Goal: Task Accomplishment & Management: Complete application form

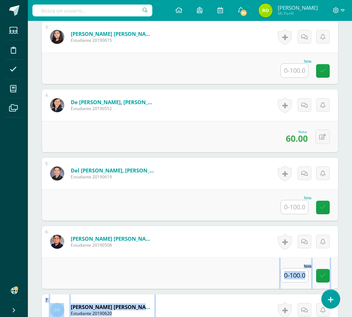
drag, startPoint x: 214, startPoint y: 301, endPoint x: 265, endPoint y: 313, distance: 52.7
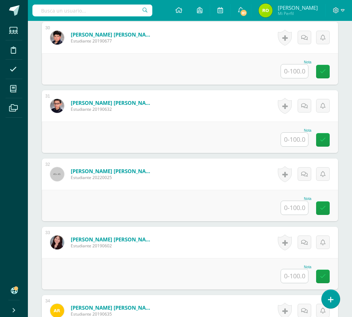
scroll to position [2205, 0]
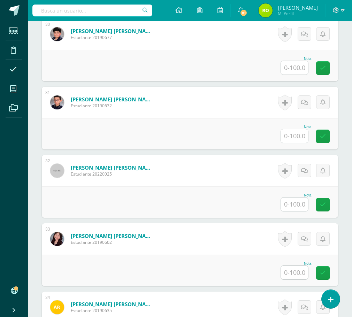
click at [303, 204] on input "text" at bounding box center [294, 205] width 27 height 14
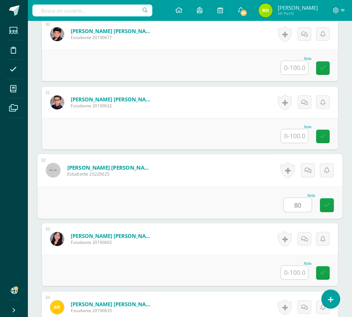
type input "80"
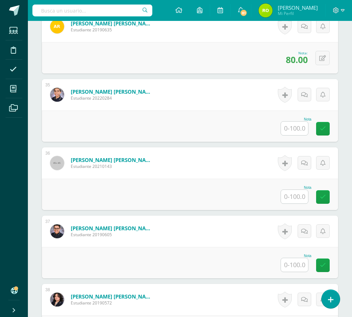
scroll to position [2519, 0]
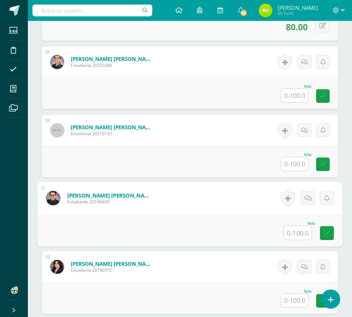
click at [296, 231] on input "text" at bounding box center [298, 233] width 28 height 14
type input "90"
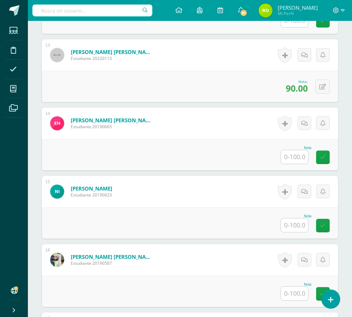
scroll to position [1020, 0]
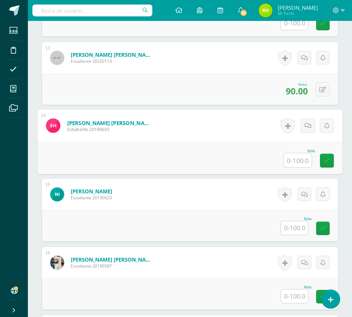
click at [301, 157] on input "text" at bounding box center [298, 160] width 28 height 14
type input "80"
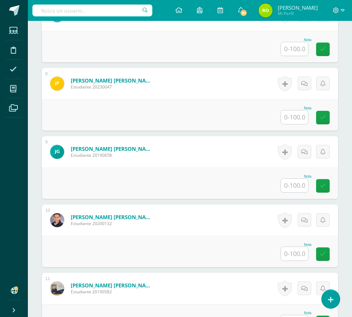
scroll to position [567, 0]
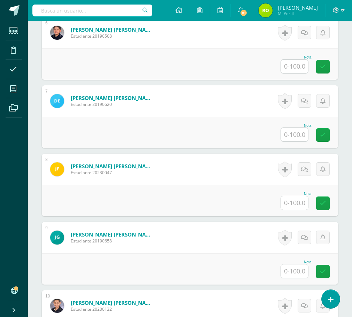
click at [296, 202] on input "text" at bounding box center [294, 203] width 27 height 14
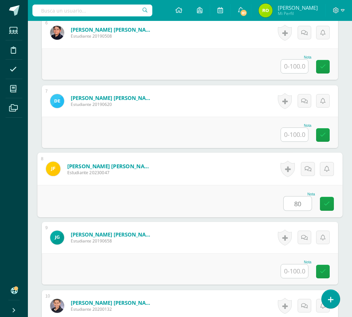
type input "80"
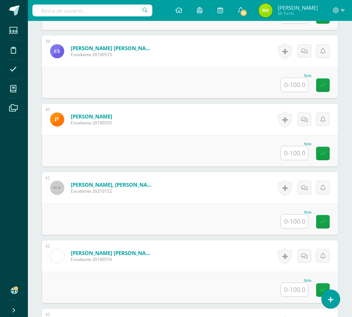
scroll to position [2867, 0]
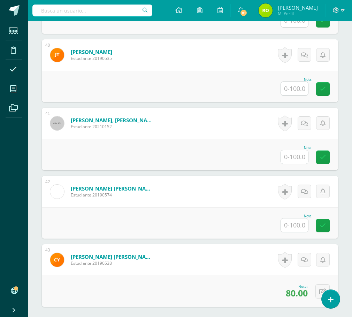
click at [291, 158] on input "text" at bounding box center [294, 157] width 27 height 14
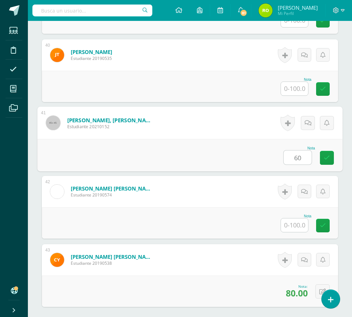
type input "60"
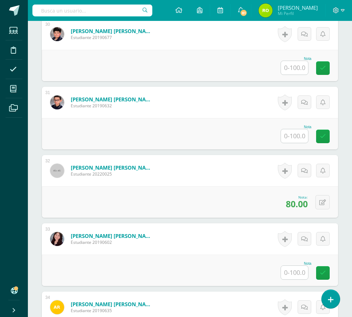
scroll to position [2170, 0]
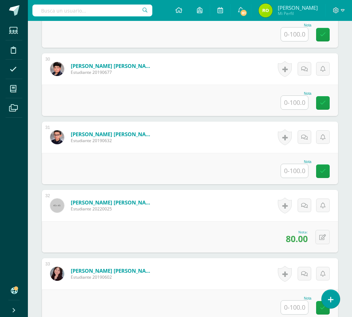
click at [298, 106] on input "text" at bounding box center [294, 103] width 27 height 14
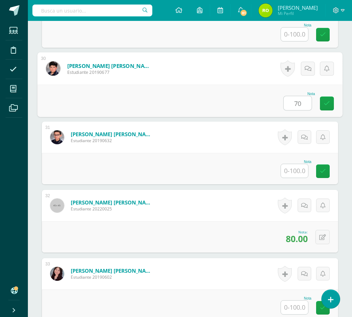
type input "70"
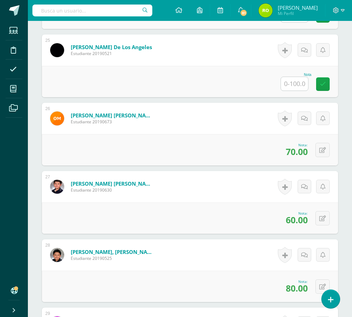
scroll to position [1821, 0]
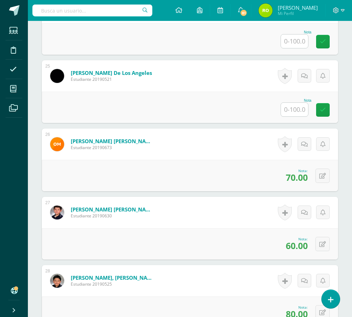
click at [296, 112] on input "text" at bounding box center [294, 110] width 27 height 14
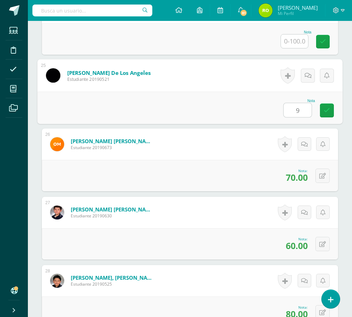
type input "90"
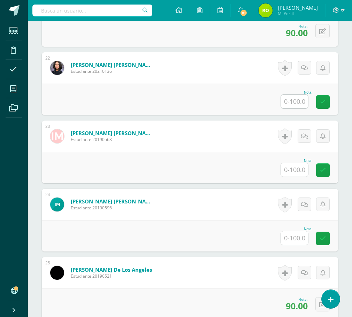
scroll to position [1612, 0]
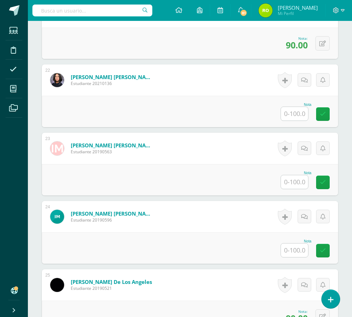
click at [292, 183] on input "text" at bounding box center [294, 182] width 27 height 14
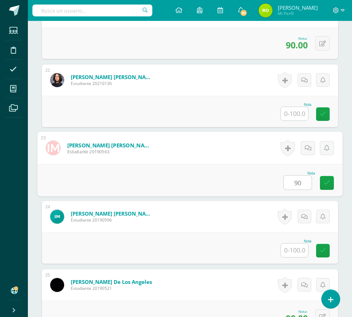
type input "90"
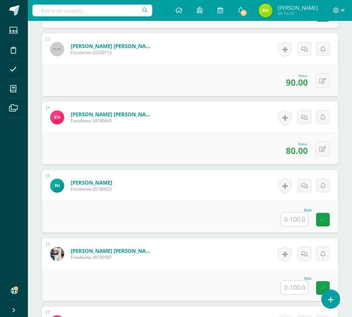
scroll to position [1020, 0]
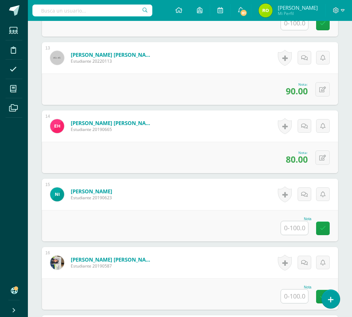
click at [295, 230] on input "text" at bounding box center [294, 228] width 27 height 14
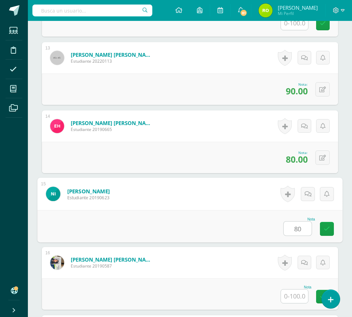
type input "80"
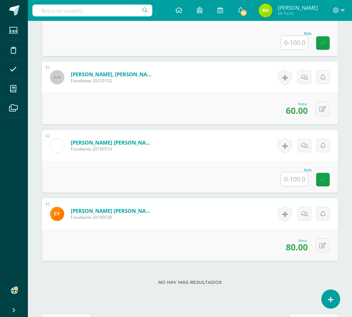
scroll to position [2937, 0]
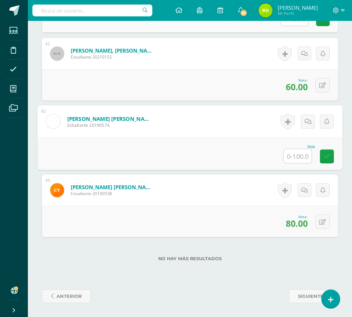
click at [298, 156] on input "text" at bounding box center [298, 156] width 28 height 14
type input "80"
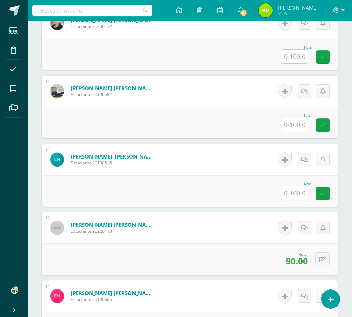
scroll to position [846, 0]
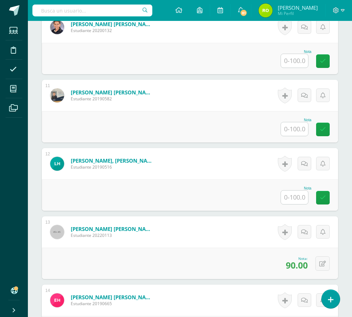
click at [301, 194] on input "text" at bounding box center [294, 198] width 27 height 14
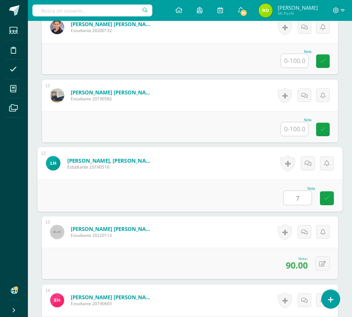
type input "70"
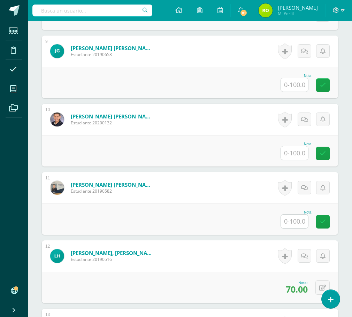
scroll to position [741, 0]
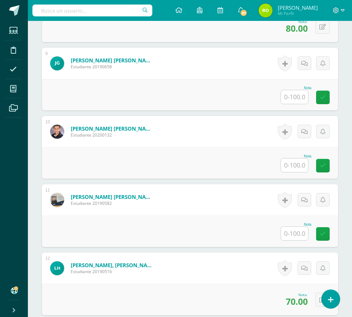
click at [295, 97] on input "text" at bounding box center [294, 97] width 27 height 14
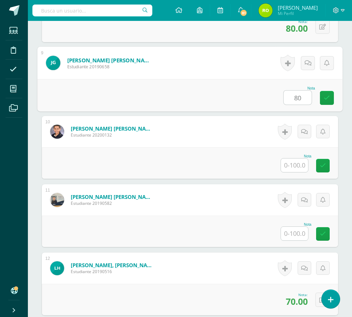
type input "80"
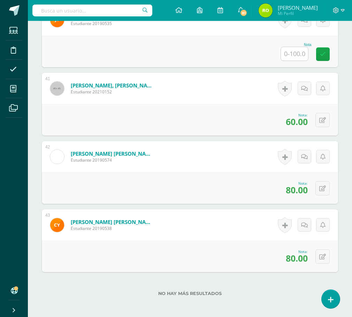
scroll to position [2797, 0]
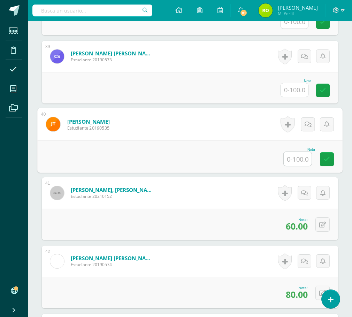
click at [296, 158] on input "text" at bounding box center [298, 159] width 28 height 14
type input "60"
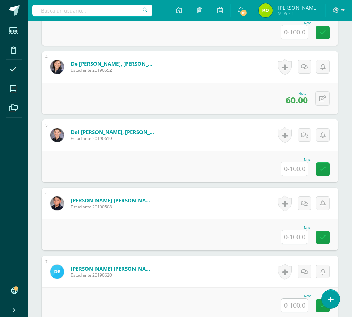
scroll to position [567, 0]
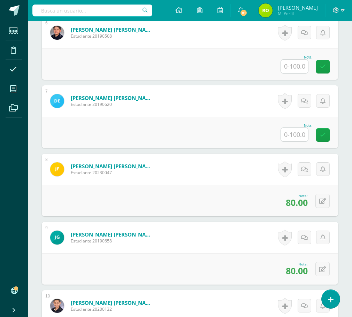
click at [293, 135] on input "text" at bounding box center [294, 135] width 27 height 14
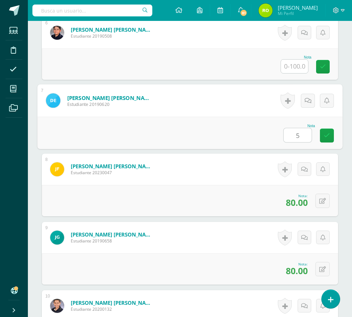
type input "50"
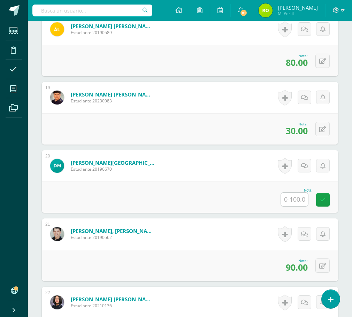
scroll to position [1473, 0]
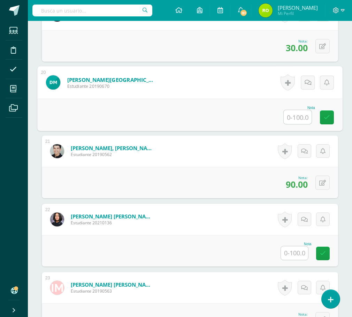
click at [299, 118] on input "text" at bounding box center [298, 117] width 28 height 14
type input "70"
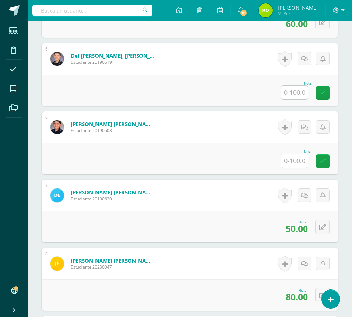
scroll to position [462, 0]
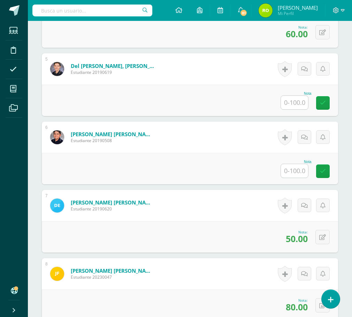
click at [298, 171] on input "text" at bounding box center [294, 171] width 27 height 14
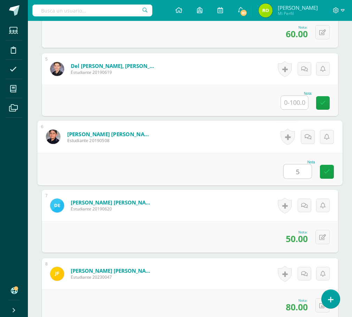
type input "50"
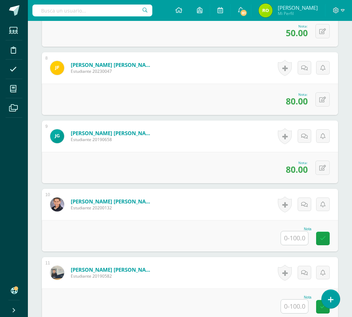
scroll to position [706, 0]
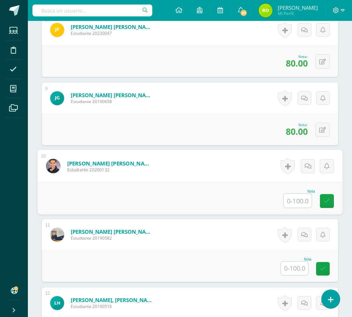
click at [296, 201] on input "text" at bounding box center [298, 201] width 28 height 14
type input "80"
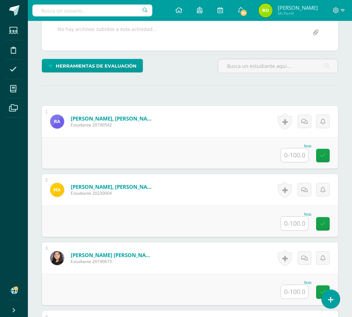
scroll to position [139, 0]
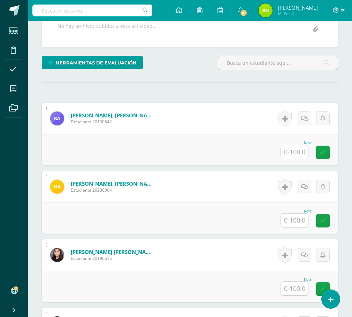
click at [298, 222] on input "text" at bounding box center [294, 221] width 27 height 14
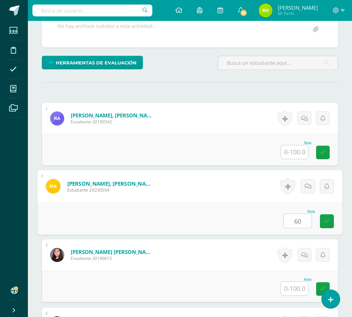
type input "60"
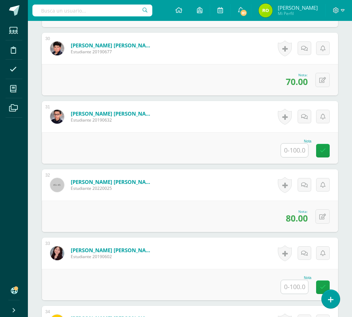
scroll to position [2196, 0]
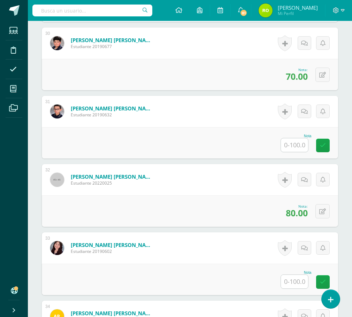
click at [295, 280] on input "text" at bounding box center [294, 282] width 27 height 14
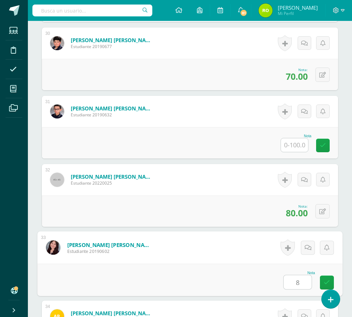
type input "80"
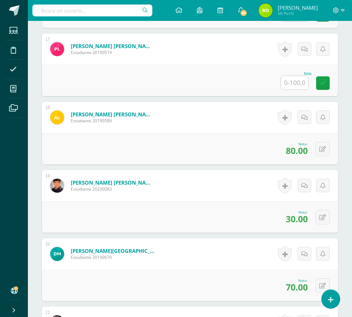
scroll to position [1290, 0]
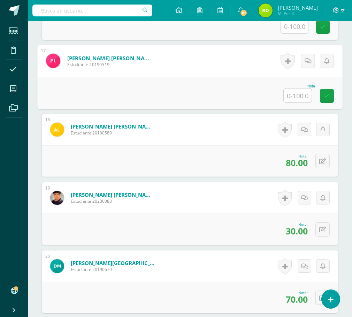
click at [298, 93] on input "text" at bounding box center [298, 96] width 28 height 14
type input "90"
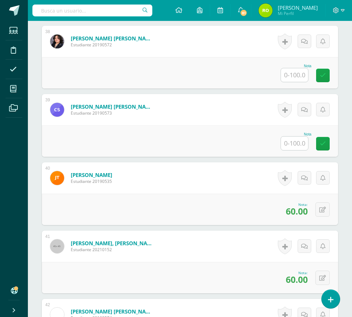
scroll to position [2728, 0]
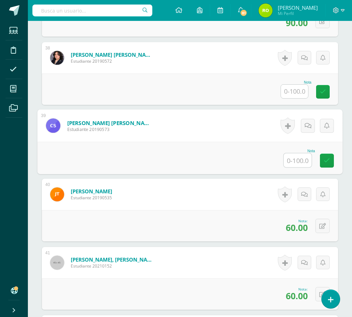
click at [295, 158] on input "text" at bounding box center [298, 160] width 28 height 14
type input "80"
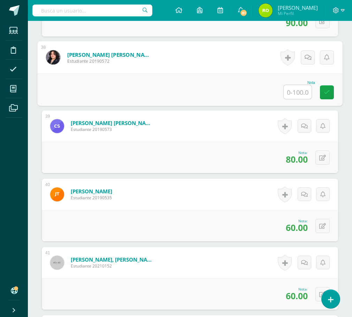
click at [295, 92] on input "text" at bounding box center [298, 92] width 28 height 14
type input "100"
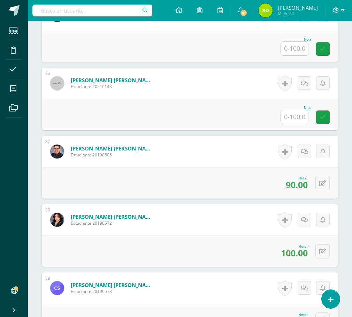
scroll to position [2553, 0]
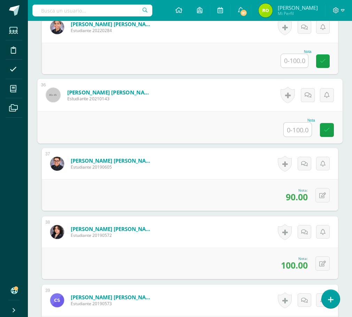
click at [291, 127] on input "text" at bounding box center [298, 130] width 28 height 14
type input "80"
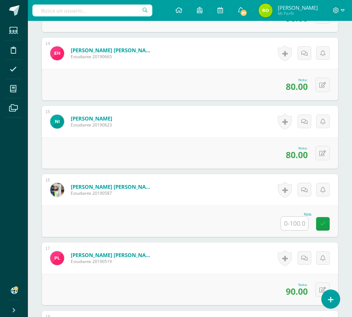
scroll to position [1124, 0]
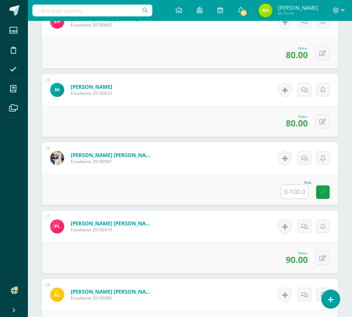
click at [293, 194] on input "text" at bounding box center [294, 192] width 27 height 14
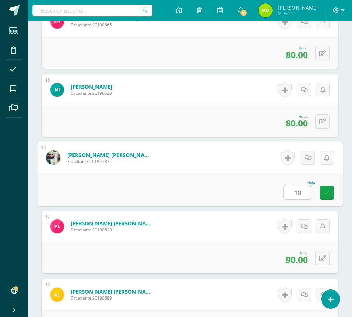
type input "100"
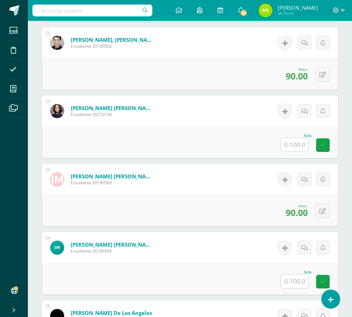
scroll to position [1717, 0]
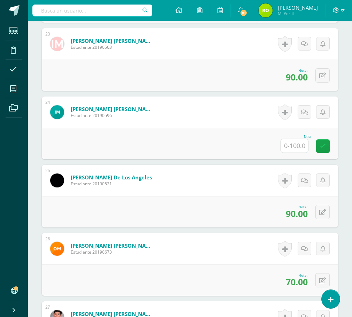
click at [297, 145] on input "text" at bounding box center [294, 146] width 27 height 14
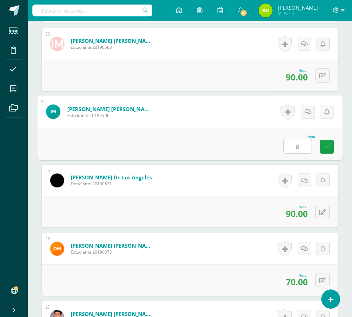
type input "80"
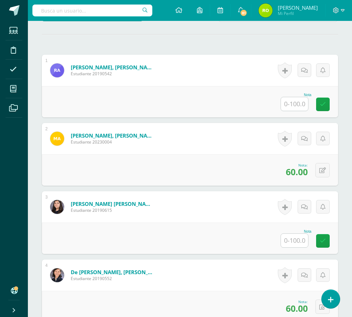
scroll to position [183, 0]
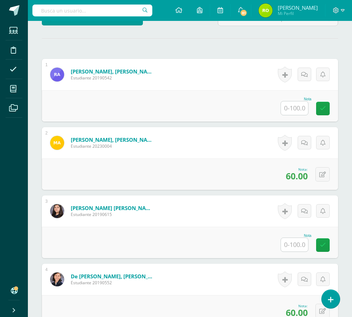
click at [292, 244] on input "text" at bounding box center [294, 245] width 27 height 14
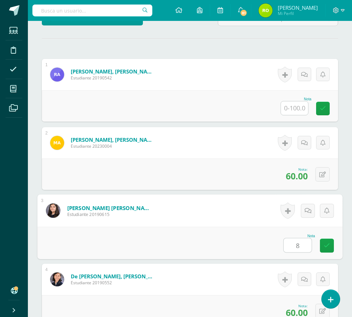
type input "80"
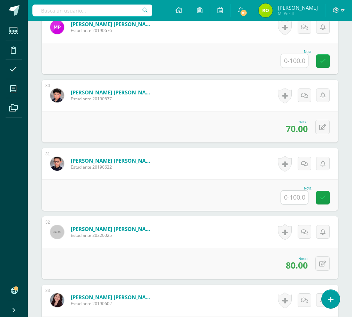
scroll to position [2100, 0]
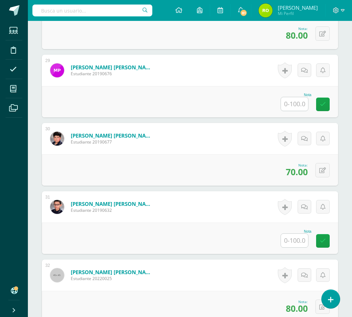
drag, startPoint x: 302, startPoint y: 107, endPoint x: 296, endPoint y: 108, distance: 5.6
click at [302, 107] on input "text" at bounding box center [294, 104] width 27 height 14
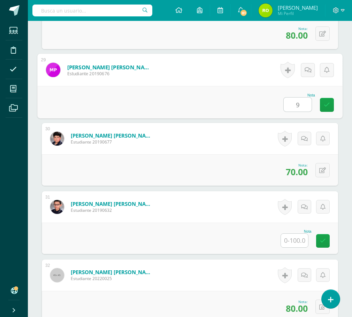
type input "90"
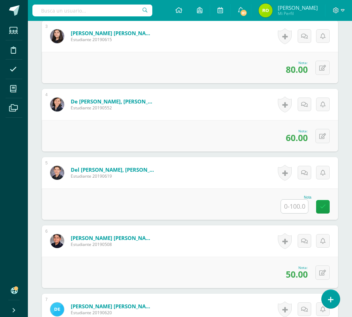
scroll to position [358, 0]
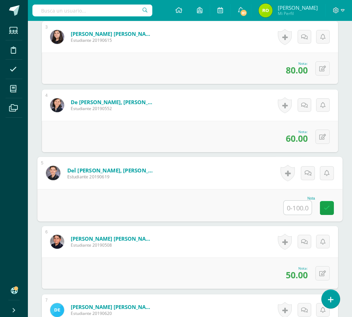
click at [301, 205] on input "text" at bounding box center [298, 208] width 28 height 14
type input "50"
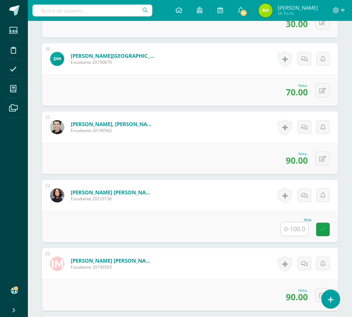
scroll to position [1508, 0]
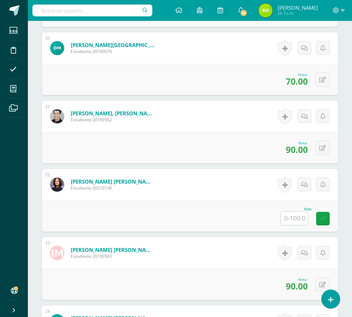
click at [308, 220] on input "text" at bounding box center [294, 219] width 27 height 14
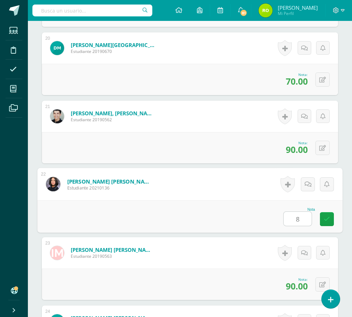
type input "80"
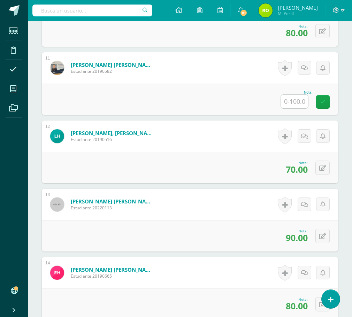
scroll to position [846, 0]
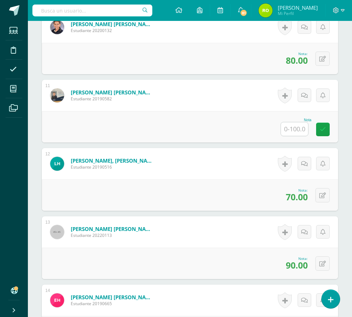
click at [304, 129] on input "text" at bounding box center [294, 129] width 27 height 14
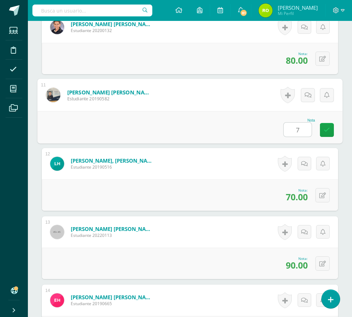
type input "70"
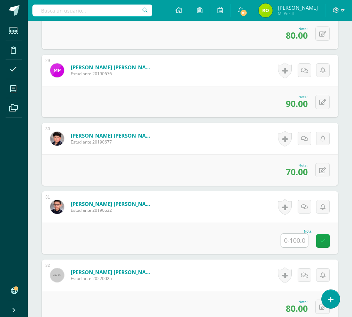
scroll to position [2135, 0]
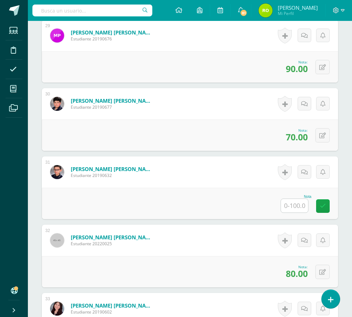
click at [302, 205] on input "text" at bounding box center [294, 206] width 27 height 14
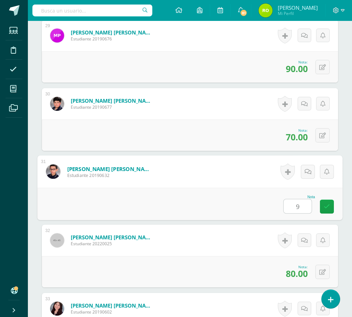
type input "90"
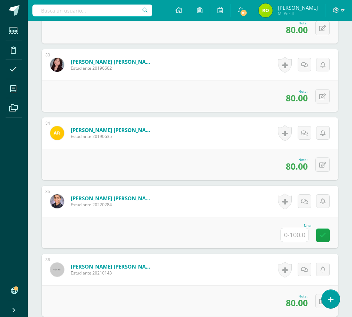
scroll to position [2449, 0]
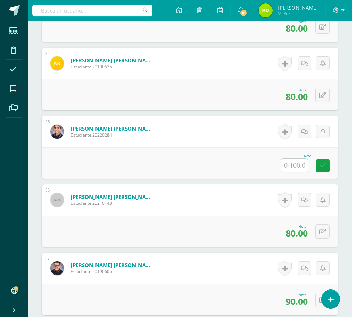
click at [299, 167] on input "text" at bounding box center [294, 166] width 27 height 14
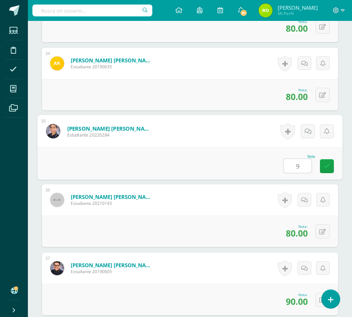
type input "90"
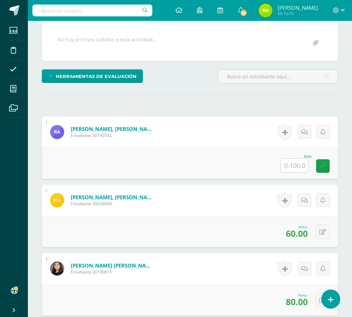
scroll to position [114, 0]
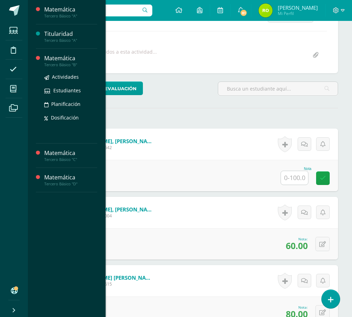
click at [64, 64] on div "Tercero Básico "B"" at bounding box center [70, 64] width 53 height 5
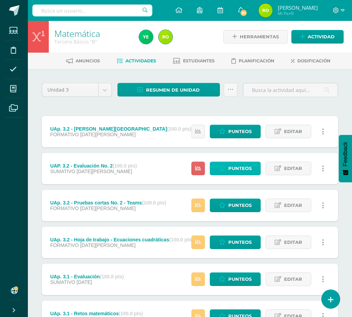
click at [234, 167] on span "Punteos" at bounding box center [239, 168] width 23 height 13
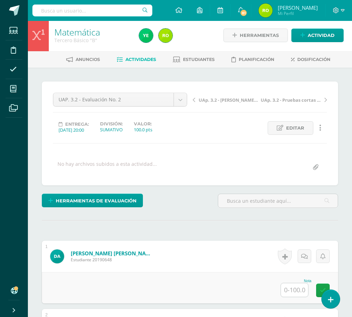
scroll to position [2, 0]
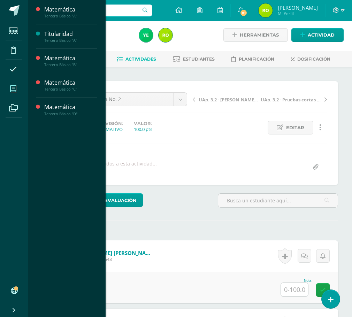
click at [12, 88] on icon at bounding box center [13, 88] width 6 height 7
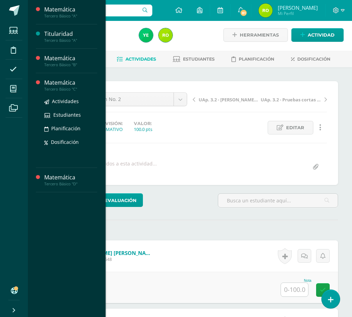
click at [63, 82] on div "Matemática" at bounding box center [70, 83] width 53 height 8
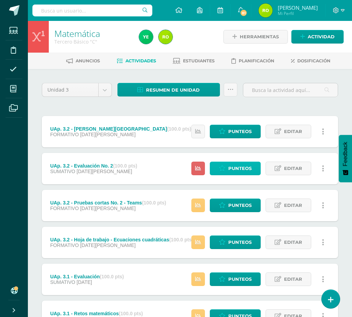
click at [232, 166] on span "Punteos" at bounding box center [239, 168] width 23 height 13
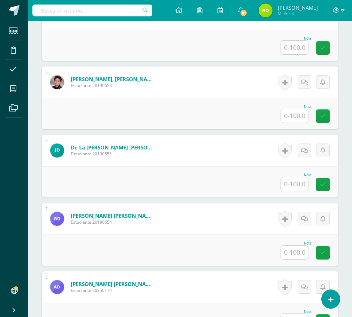
scroll to position [449, 0]
click at [296, 186] on input "text" at bounding box center [294, 184] width 27 height 14
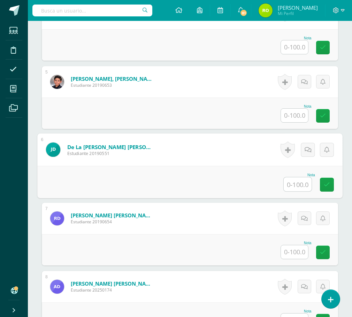
scroll to position [450, 0]
type input "90"
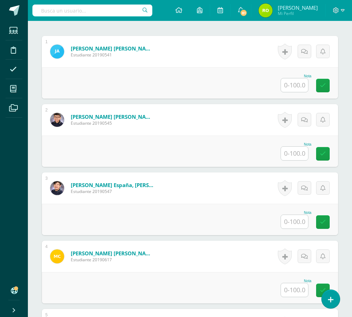
scroll to position [206, 0]
click at [294, 153] on input "text" at bounding box center [294, 154] width 27 height 14
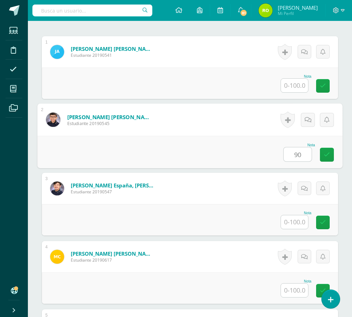
type input "90"
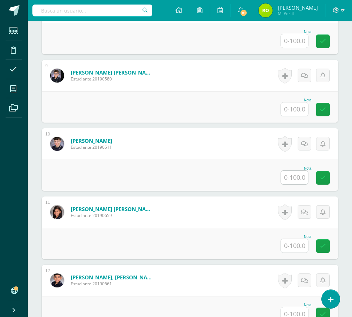
scroll to position [764, 0]
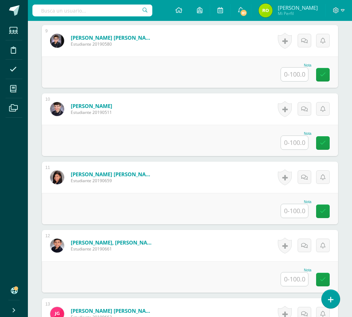
click at [291, 208] on input "text" at bounding box center [294, 211] width 27 height 14
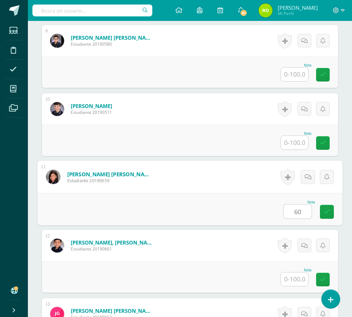
type input "60"
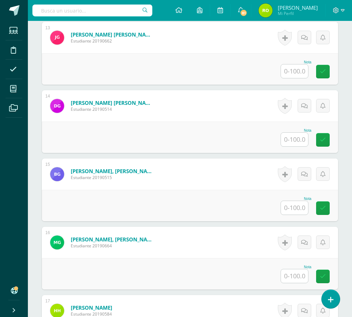
scroll to position [1077, 0]
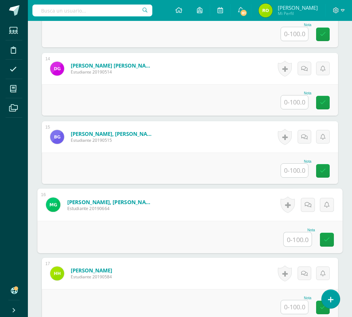
click at [295, 243] on input "text" at bounding box center [298, 239] width 28 height 14
type input "100"
click at [326, 238] on icon at bounding box center [327, 240] width 6 height 6
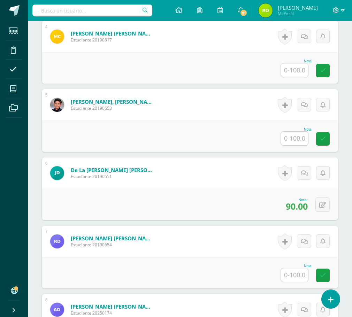
scroll to position [380, 0]
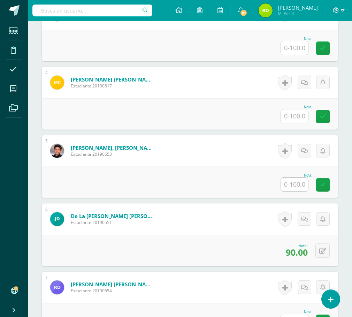
click at [299, 188] on input "text" at bounding box center [294, 185] width 27 height 14
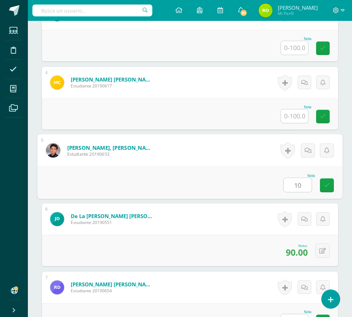
type input "100"
click at [327, 187] on icon at bounding box center [327, 185] width 6 height 6
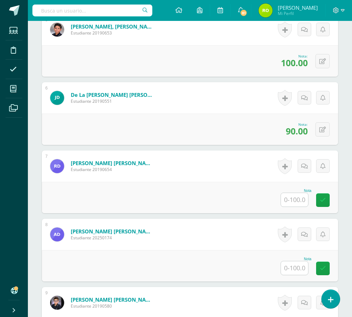
scroll to position [520, 0]
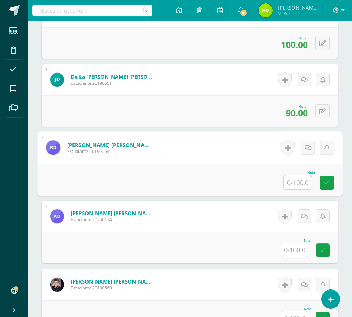
click at [300, 179] on input "text" at bounding box center [298, 182] width 28 height 14
type input "90"
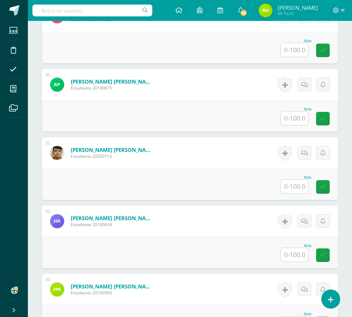
scroll to position [2193, 0]
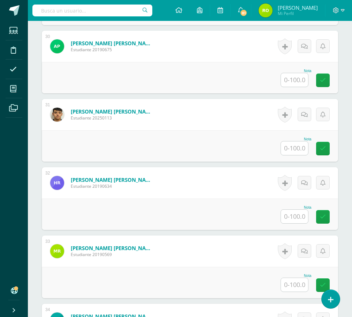
click at [297, 148] on input "text" at bounding box center [294, 149] width 27 height 14
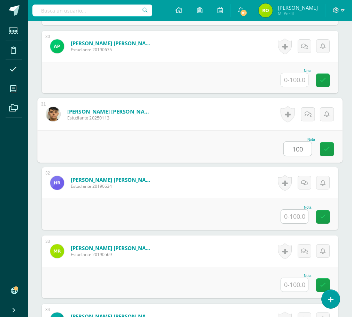
type input "100"
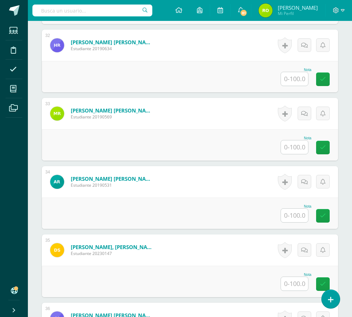
scroll to position [2332, 0]
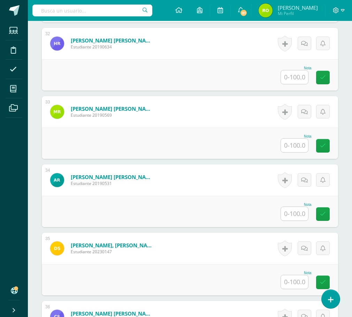
click at [296, 143] on input "text" at bounding box center [294, 146] width 27 height 14
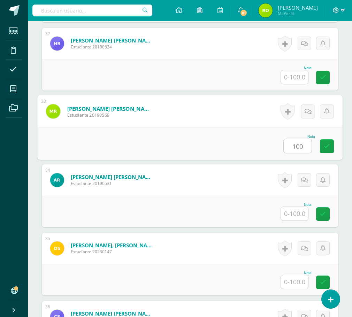
type input "100"
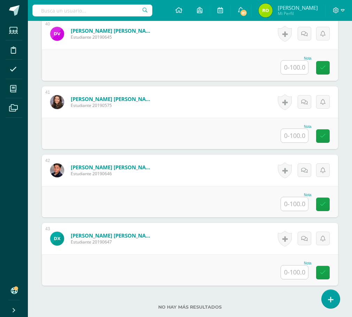
scroll to position [2937, 0]
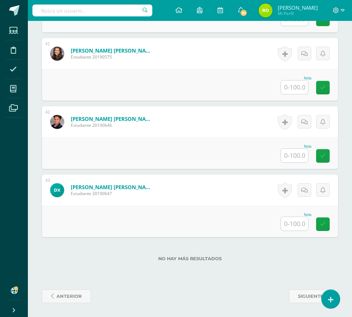
click at [301, 159] on input "text" at bounding box center [294, 156] width 27 height 14
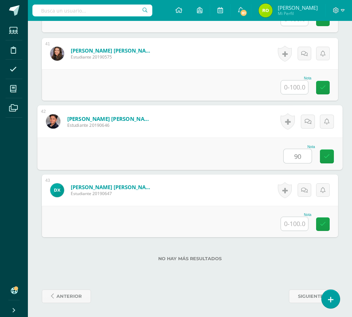
type input "90"
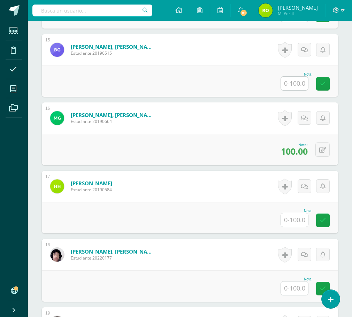
scroll to position [1159, 0]
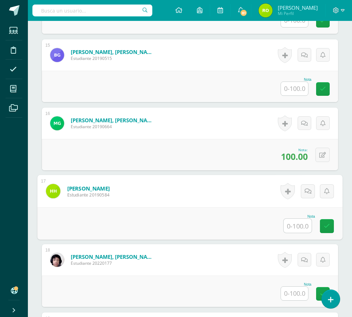
click at [305, 227] on input "text" at bounding box center [298, 226] width 28 height 14
type input "70"
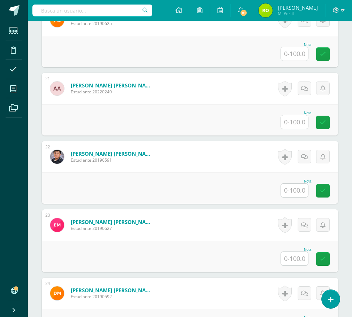
scroll to position [1577, 0]
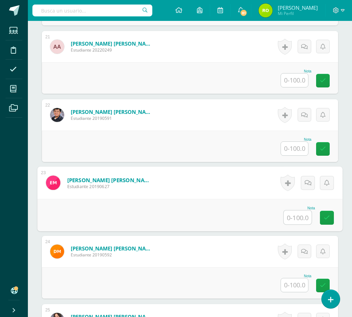
click at [300, 217] on input "text" at bounding box center [298, 218] width 28 height 14
type input "100"
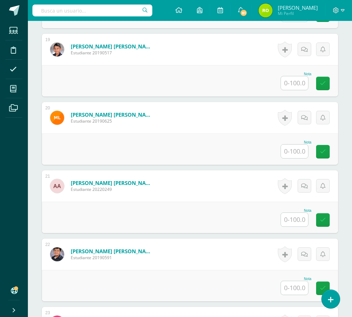
scroll to position [1403, 0]
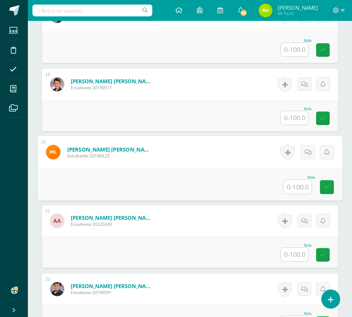
click at [298, 187] on input "text" at bounding box center [298, 187] width 28 height 14
type input "50"
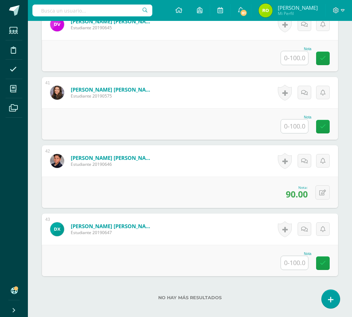
scroll to position [2937, 0]
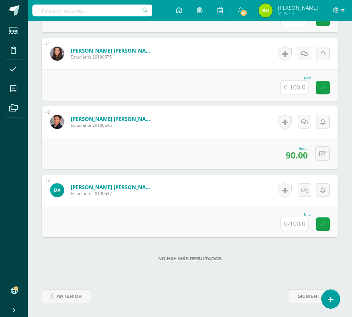
click at [298, 220] on input "text" at bounding box center [294, 224] width 27 height 14
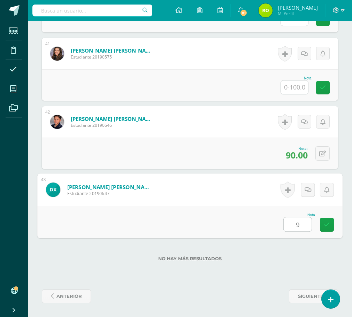
type input "90"
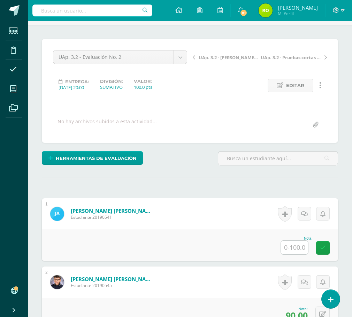
scroll to position [0, 0]
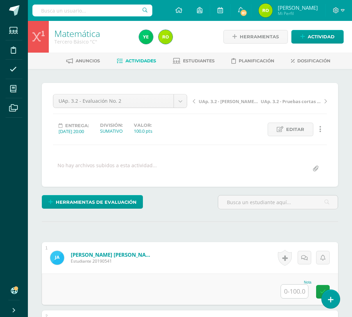
click at [300, 291] on input "text" at bounding box center [294, 292] width 27 height 14
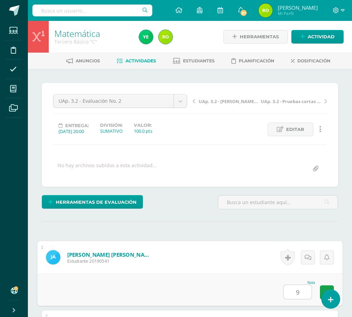
type input "90"
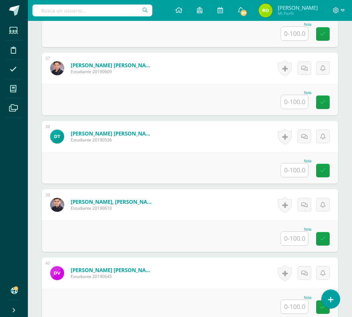
scroll to position [2579, 0]
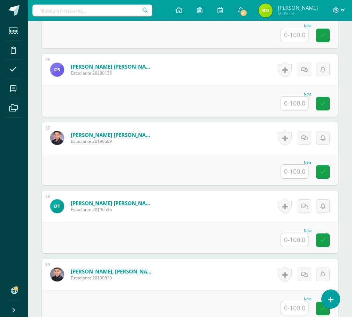
click at [293, 171] on input "text" at bounding box center [294, 172] width 27 height 14
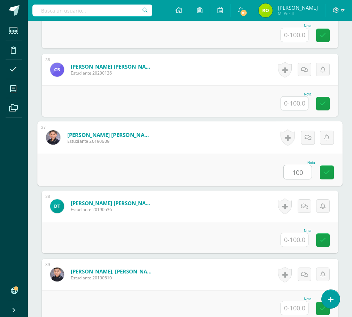
type input "100"
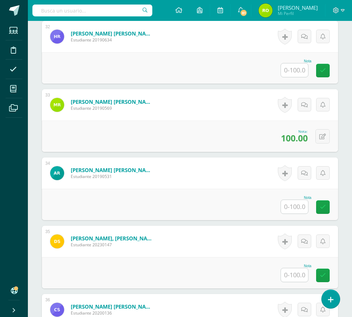
scroll to position [2335, 0]
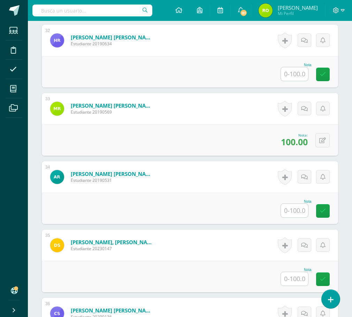
click at [301, 213] on input "text" at bounding box center [294, 211] width 27 height 14
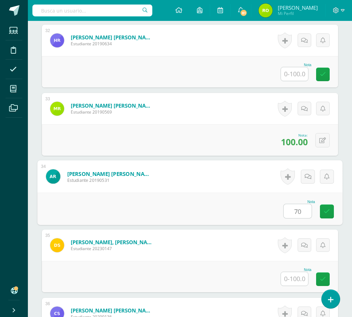
type input "70"
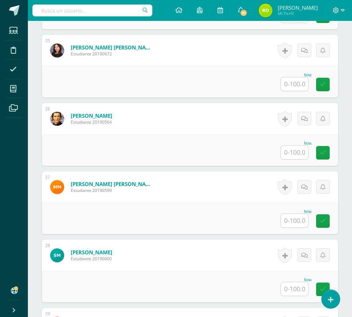
scroll to position [1812, 0]
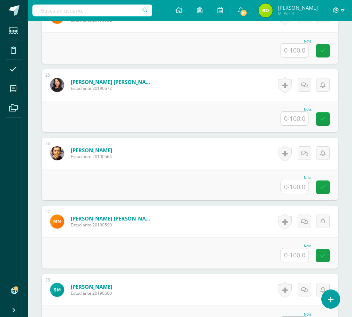
click at [300, 118] on input "text" at bounding box center [294, 119] width 27 height 14
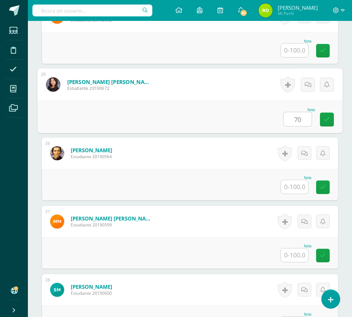
type input "70"
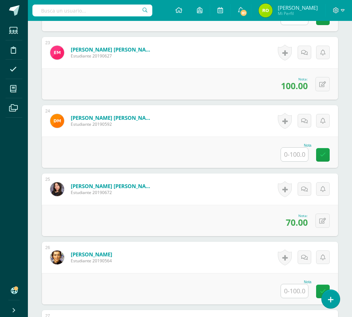
scroll to position [1708, 0]
click at [290, 156] on input "text" at bounding box center [294, 155] width 27 height 14
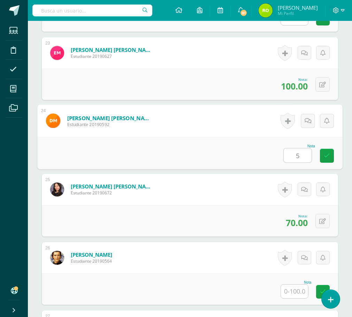
type input "50"
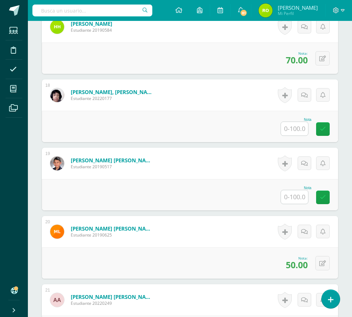
scroll to position [1290, 0]
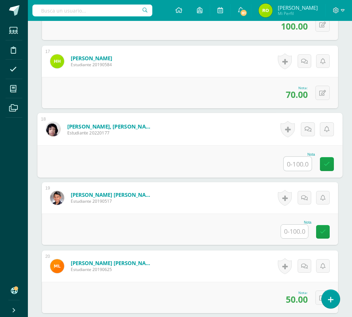
click at [295, 163] on input "text" at bounding box center [298, 164] width 28 height 14
type input "50"
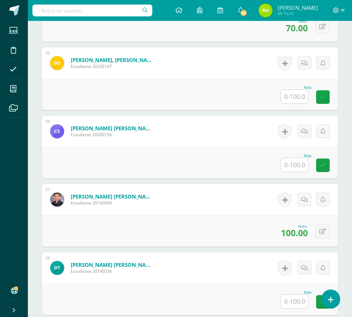
scroll to position [2544, 0]
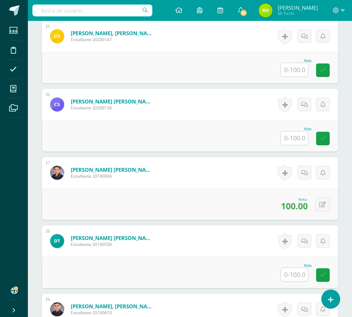
click at [301, 274] on input "text" at bounding box center [294, 275] width 27 height 14
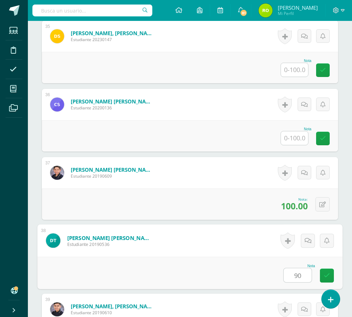
type input "90"
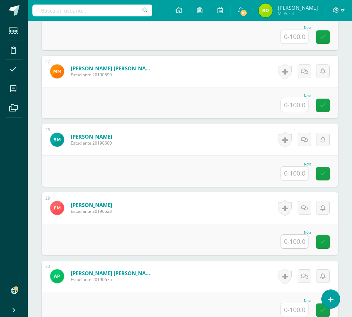
scroll to position [1962, 0]
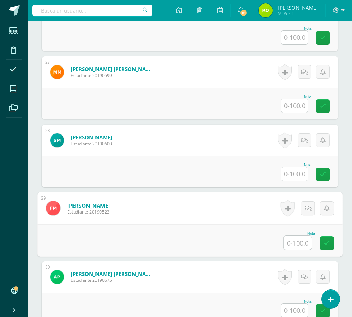
click at [301, 244] on input "text" at bounding box center [298, 243] width 28 height 14
type input "90"
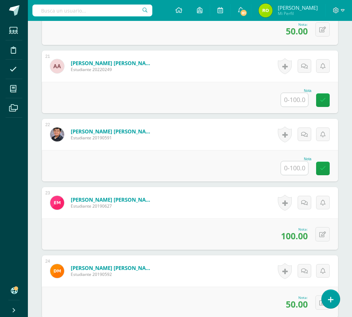
scroll to position [1544, 0]
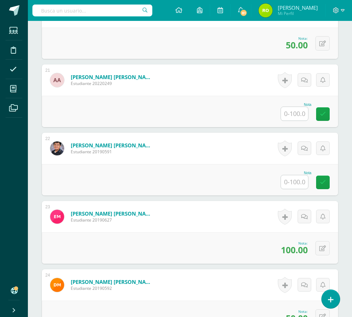
click at [292, 182] on input "text" at bounding box center [294, 182] width 27 height 14
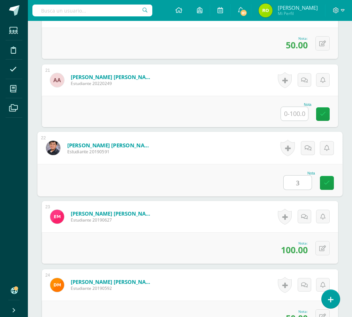
type input "30"
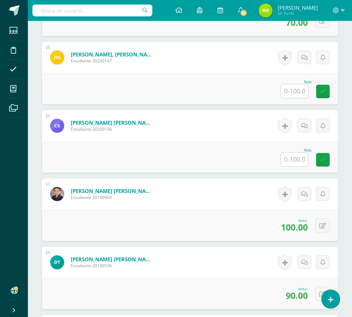
scroll to position [2659, 0]
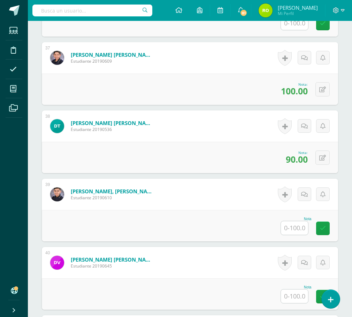
click at [296, 229] on input "text" at bounding box center [294, 228] width 27 height 14
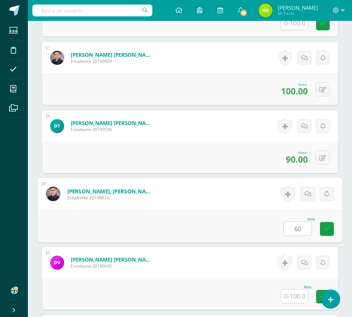
type input "60"
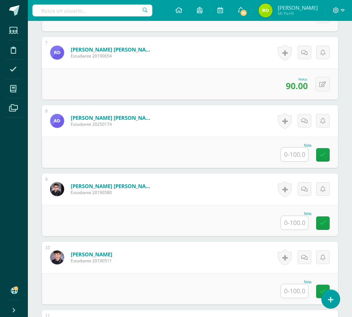
scroll to position [603, 0]
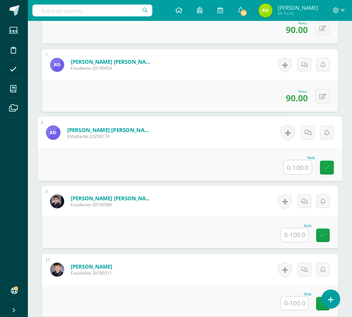
click at [296, 170] on input "text" at bounding box center [298, 167] width 28 height 14
type input "90"
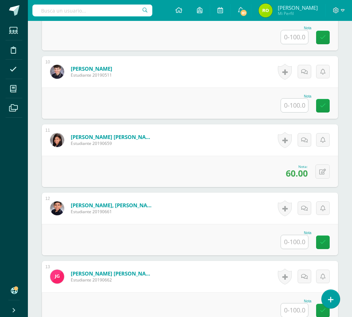
scroll to position [812, 0]
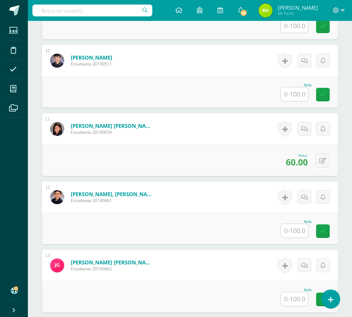
click at [299, 235] on input "text" at bounding box center [294, 231] width 27 height 14
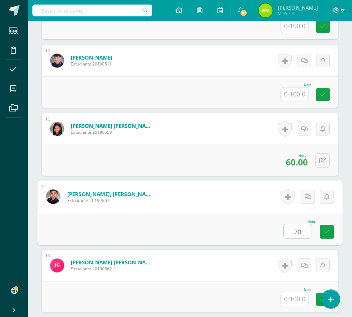
type input "70"
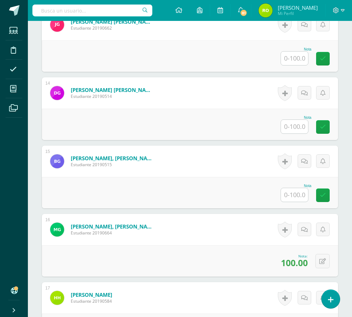
scroll to position [1056, 0]
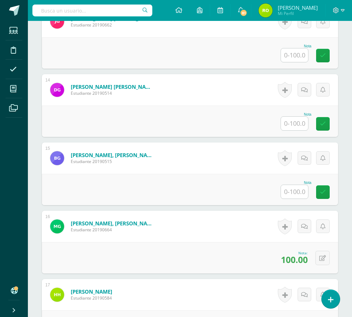
click at [299, 194] on input "text" at bounding box center [294, 192] width 27 height 14
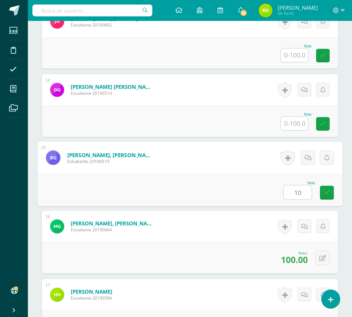
type input "100"
click at [331, 193] on link at bounding box center [327, 193] width 14 height 14
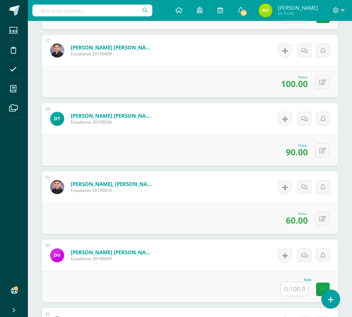
scroll to position [2694, 0]
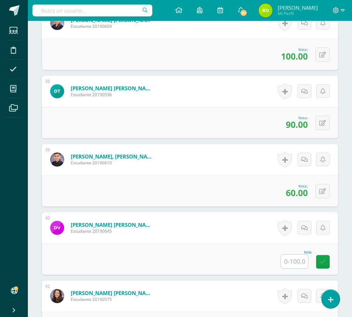
click at [299, 261] on input "text" at bounding box center [294, 262] width 27 height 14
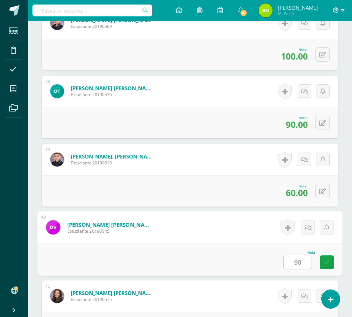
type input "90"
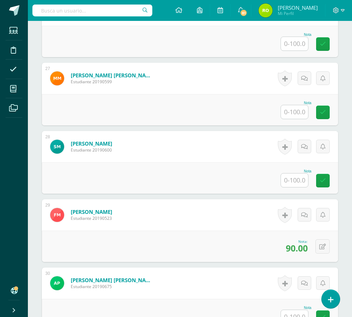
scroll to position [1924, 0]
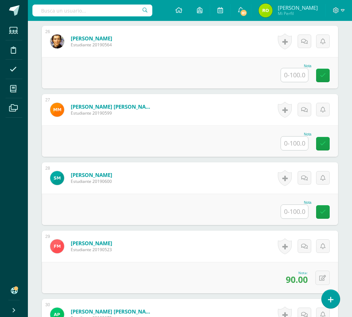
click at [289, 209] on input "text" at bounding box center [294, 212] width 27 height 14
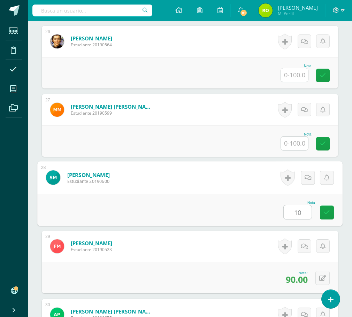
type input "100"
click at [330, 214] on link at bounding box center [327, 213] width 14 height 14
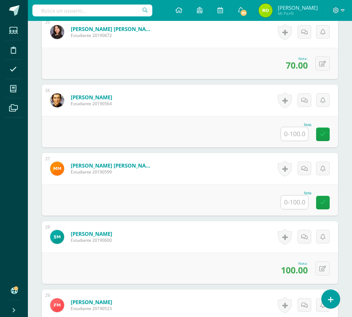
scroll to position [1855, 0]
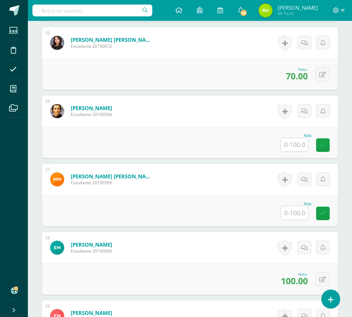
click at [292, 144] on input "text" at bounding box center [294, 145] width 27 height 14
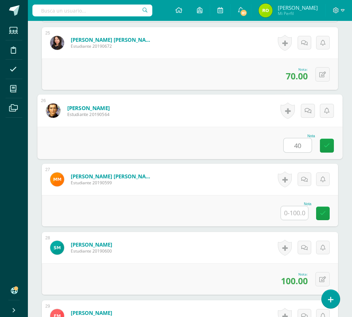
type input "40"
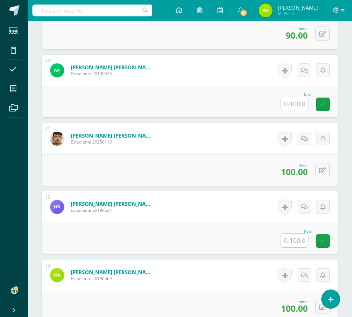
scroll to position [2168, 0]
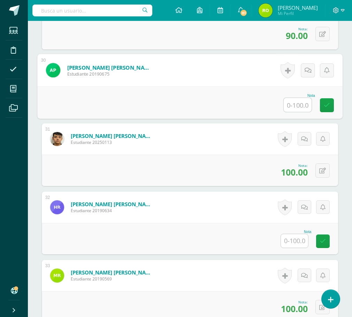
click at [295, 107] on input "text" at bounding box center [298, 105] width 28 height 14
type input "90"
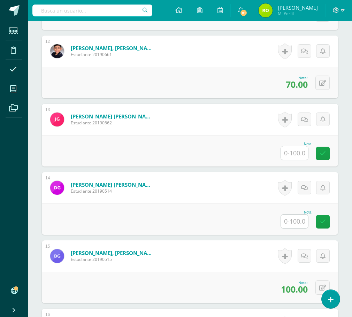
scroll to position [948, 0]
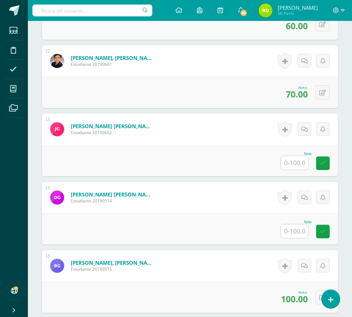
click at [301, 162] on input "text" at bounding box center [294, 163] width 27 height 14
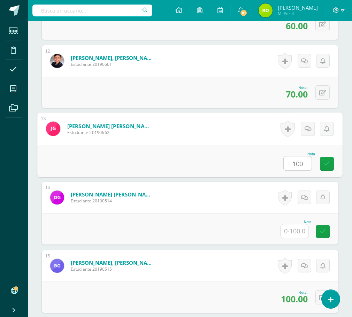
type input "100"
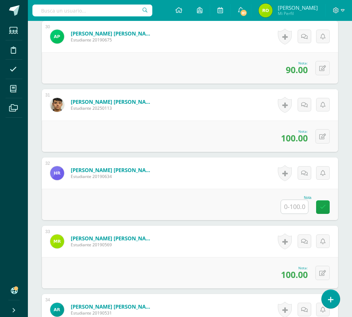
scroll to position [2203, 0]
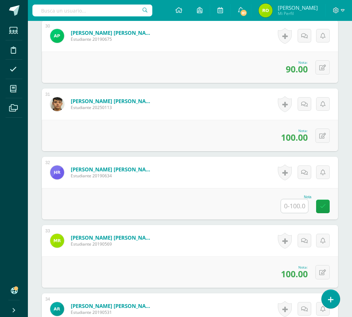
click at [298, 206] on input "text" at bounding box center [294, 206] width 27 height 14
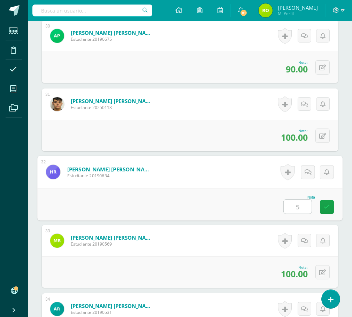
type input "50"
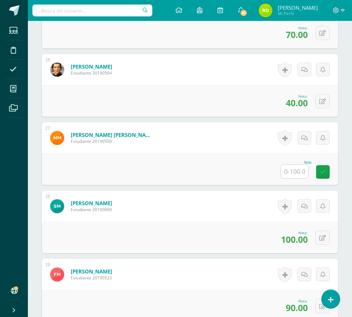
scroll to position [1889, 0]
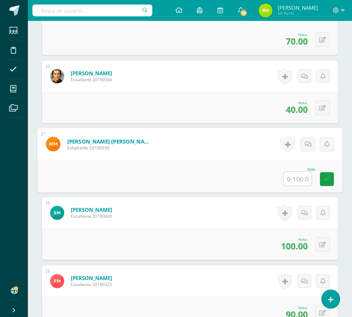
click at [297, 177] on input "text" at bounding box center [298, 179] width 28 height 14
type input "70"
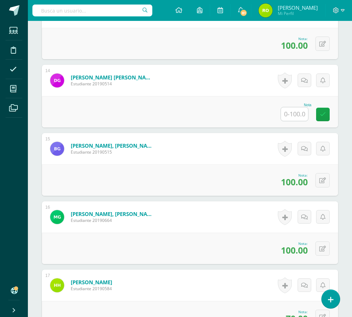
scroll to position [1053, 0]
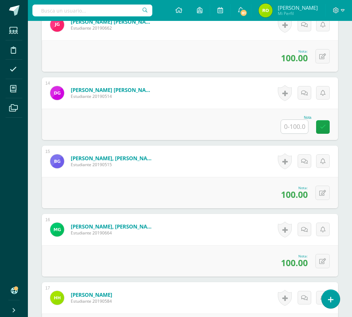
click at [297, 126] on input "text" at bounding box center [294, 127] width 27 height 14
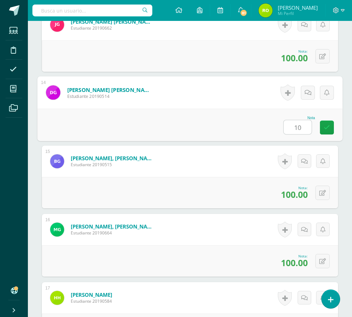
type input "100"
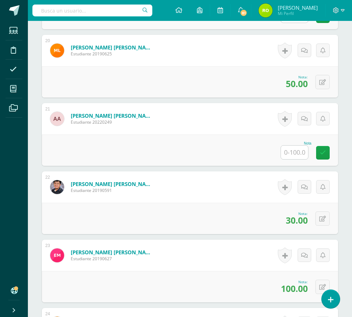
scroll to position [1506, 0]
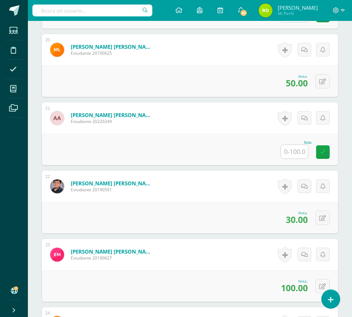
click at [294, 153] on input "text" at bounding box center [294, 152] width 27 height 14
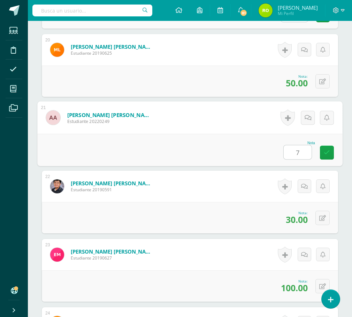
type input "70"
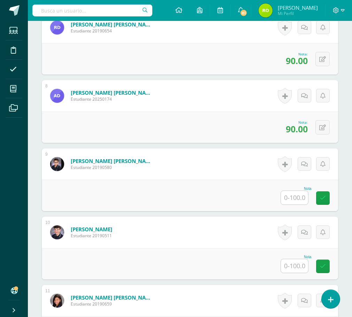
scroll to position [635, 0]
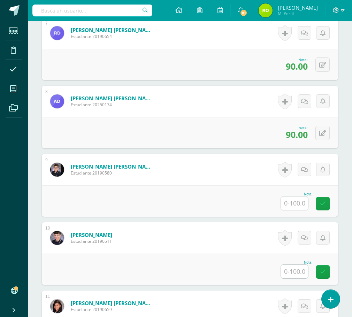
click at [297, 205] on input "text" at bounding box center [294, 204] width 27 height 14
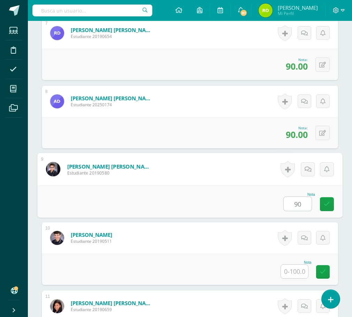
type input "90"
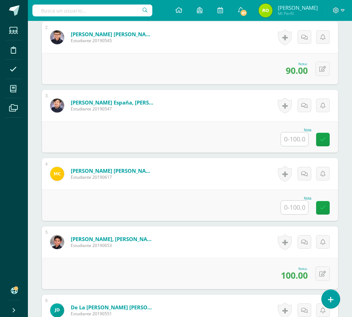
scroll to position [286, 0]
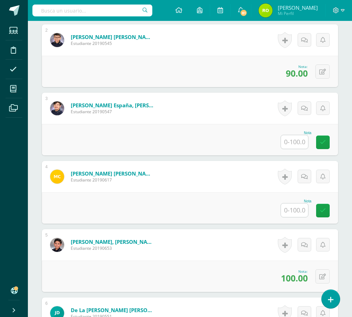
click at [303, 205] on input "text" at bounding box center [294, 211] width 27 height 14
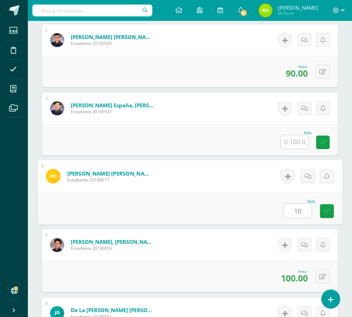
type input "100"
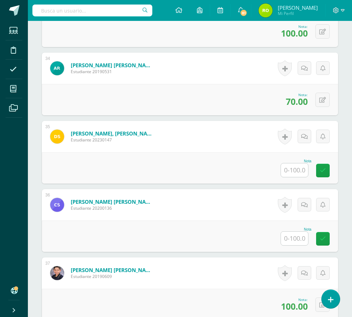
scroll to position [2447, 0]
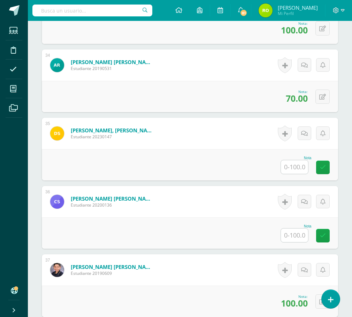
click at [297, 166] on input "text" at bounding box center [294, 167] width 27 height 14
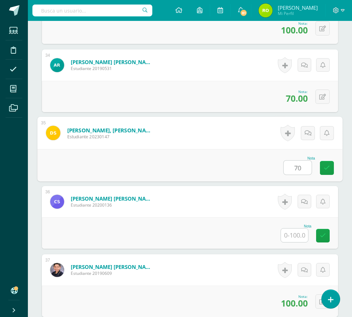
type input "70"
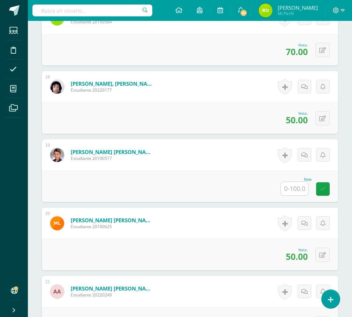
scroll to position [1332, 0]
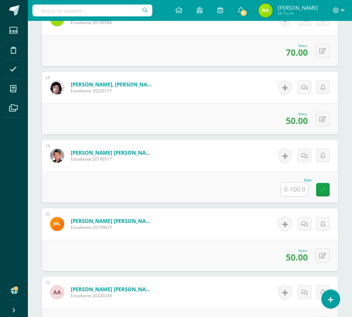
click at [293, 188] on input "text" at bounding box center [294, 190] width 27 height 14
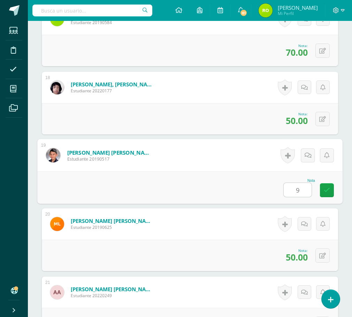
type input "90"
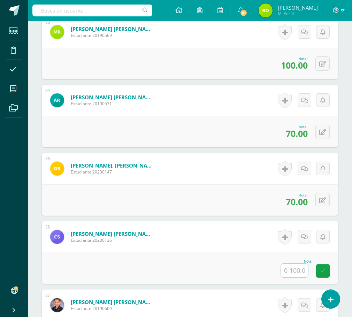
scroll to position [2412, 0]
click at [298, 269] on input "text" at bounding box center [294, 270] width 27 height 14
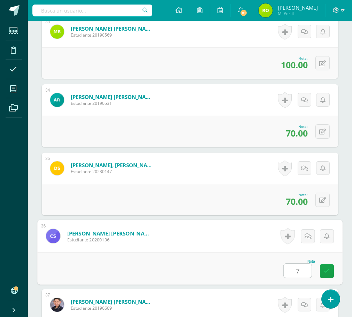
type input "70"
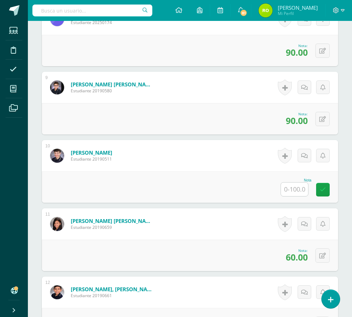
scroll to position [704, 0]
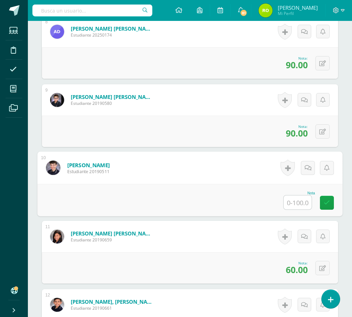
click at [293, 203] on input "text" at bounding box center [298, 203] width 28 height 14
type input "60"
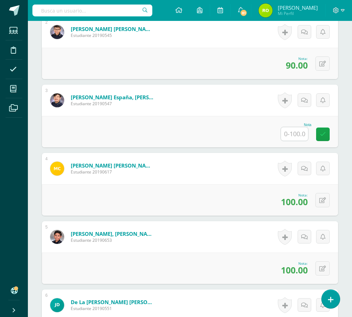
scroll to position [251, 0]
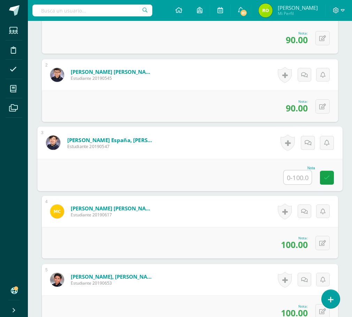
click at [284, 173] on input "text" at bounding box center [298, 177] width 28 height 14
type input "100"
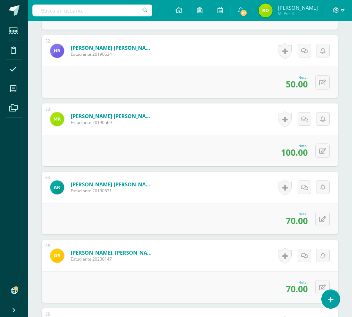
scroll to position [2275, 0]
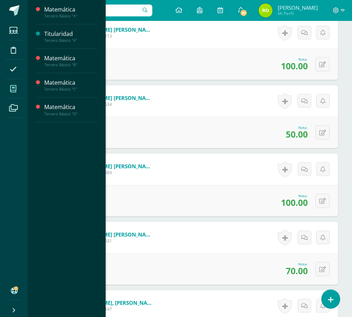
click at [13, 88] on icon at bounding box center [13, 88] width 6 height 7
click at [61, 113] on div "Tercero Básico "D"" at bounding box center [70, 114] width 53 height 5
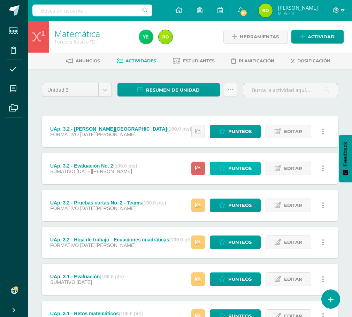
click at [239, 168] on span "Punteos" at bounding box center [239, 168] width 23 height 13
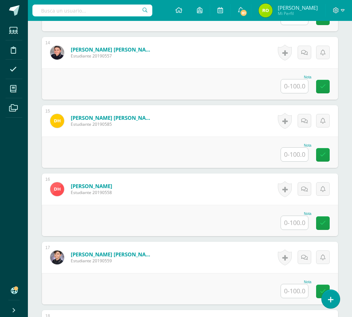
scroll to position [1116, 0]
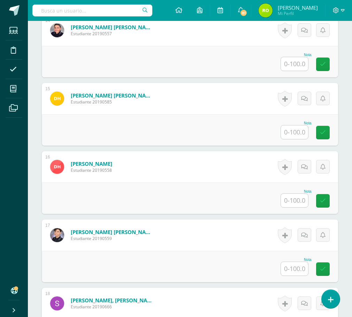
click at [289, 268] on input "text" at bounding box center [294, 269] width 27 height 14
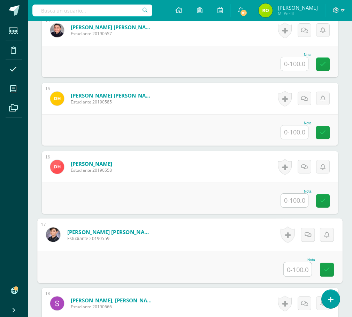
scroll to position [1116, 0]
type input "90"
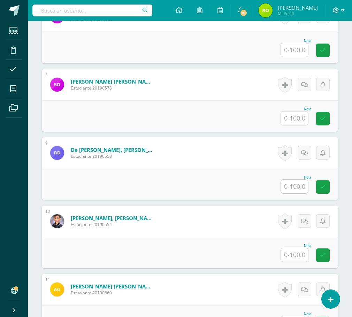
scroll to position [667, 0]
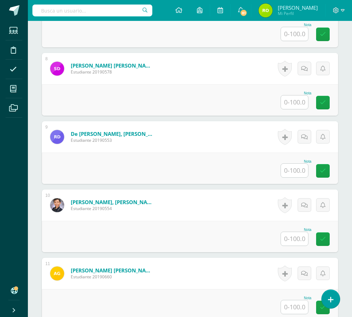
click at [298, 237] on input "text" at bounding box center [294, 239] width 27 height 14
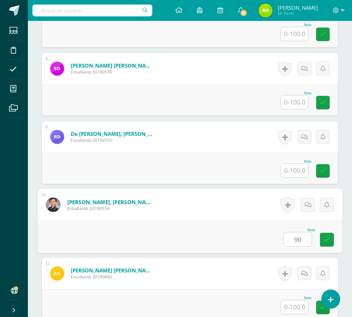
type input "90"
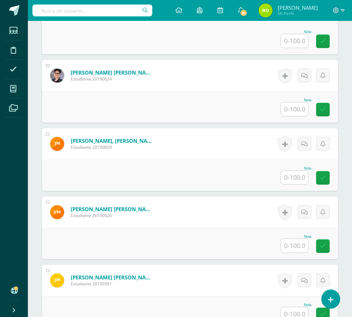
scroll to position [1504, 0]
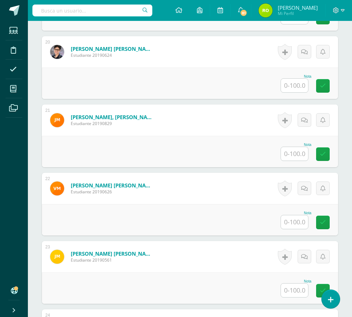
drag, startPoint x: 299, startPoint y: 226, endPoint x: 276, endPoint y: 235, distance: 24.9
click at [299, 226] on input "text" at bounding box center [294, 222] width 27 height 14
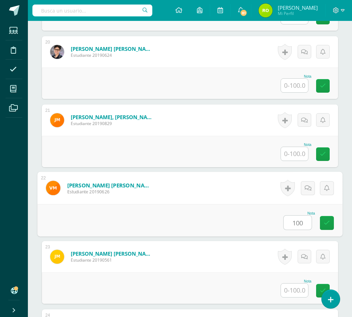
type input "100"
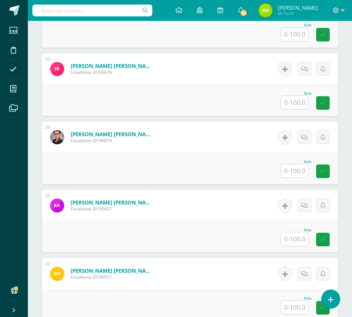
scroll to position [2375, 0]
click at [290, 239] on input "text" at bounding box center [294, 239] width 27 height 14
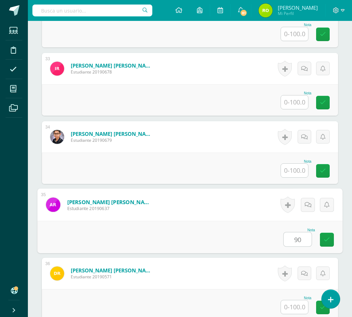
type input "90"
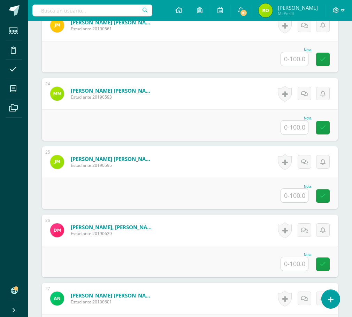
scroll to position [1713, 0]
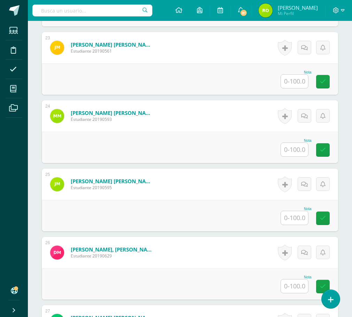
click at [299, 285] on input "text" at bounding box center [294, 287] width 27 height 14
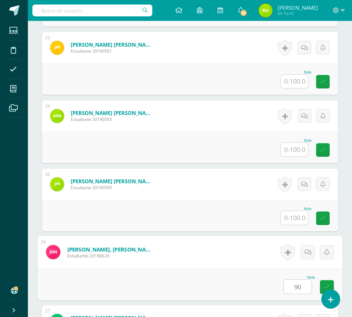
type input "90"
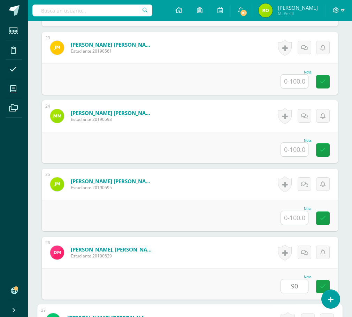
scroll to position [1909, 0]
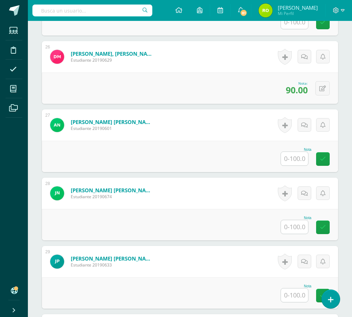
click at [307, 230] on input "text" at bounding box center [294, 227] width 27 height 14
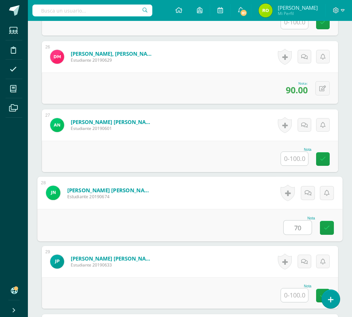
type input "70"
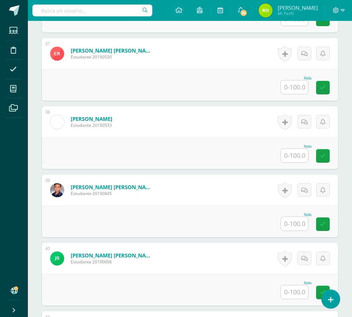
scroll to position [2676, 0]
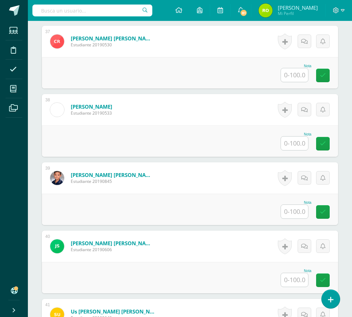
click at [295, 284] on input "text" at bounding box center [294, 280] width 27 height 14
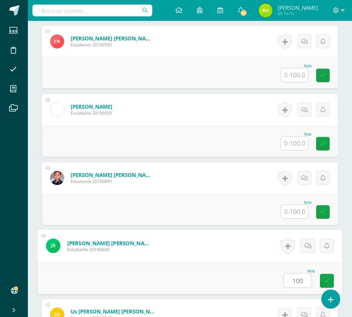
type input "100"
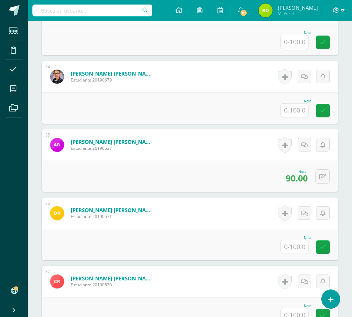
scroll to position [2412, 0]
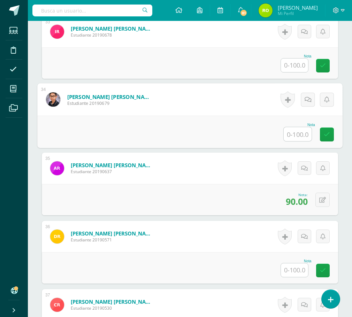
click at [299, 132] on input "text" at bounding box center [298, 134] width 28 height 14
type input "90"
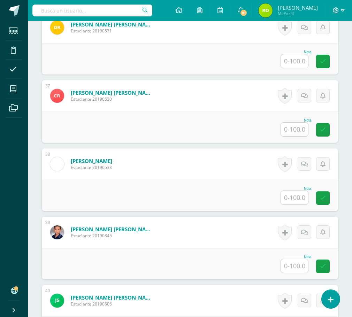
scroll to position [2656, 0]
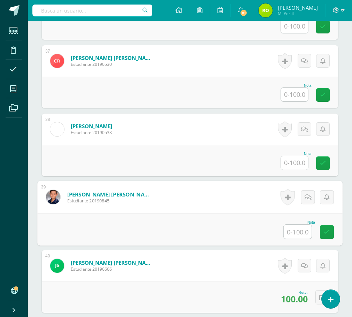
click at [299, 230] on input "text" at bounding box center [298, 232] width 28 height 14
type input "80"
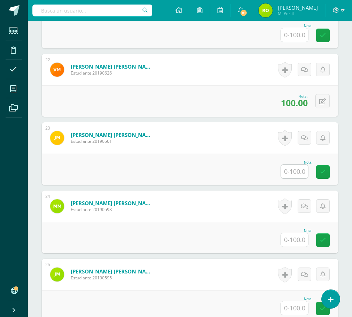
scroll to position [1611, 0]
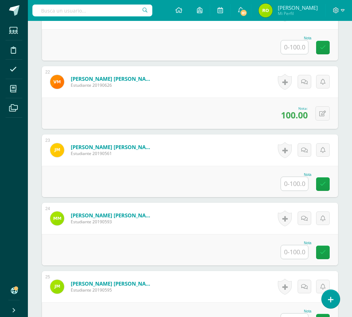
click at [296, 182] on input "text" at bounding box center [294, 184] width 27 height 14
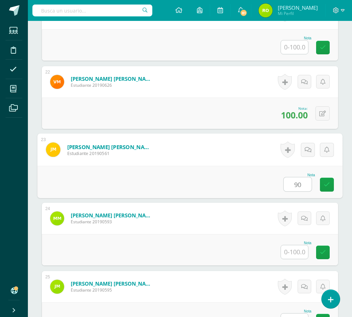
type input "90"
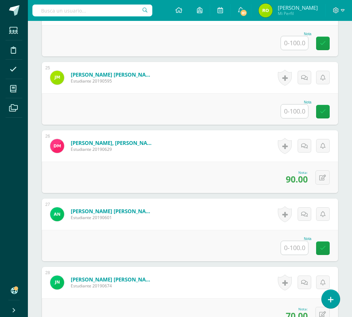
scroll to position [1855, 0]
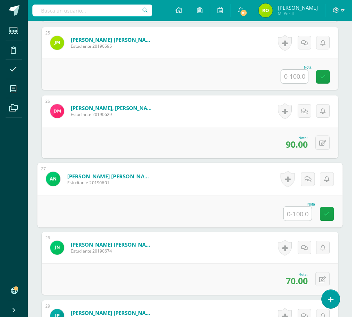
click at [300, 214] on input "text" at bounding box center [298, 214] width 28 height 14
type input "70"
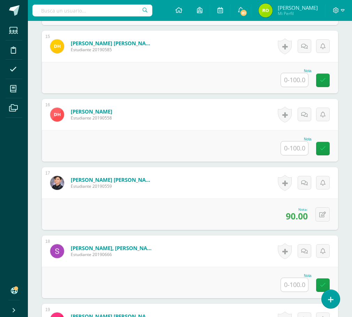
scroll to position [1158, 0]
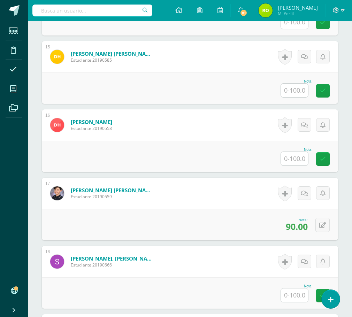
click at [300, 158] on input "text" at bounding box center [294, 159] width 27 height 14
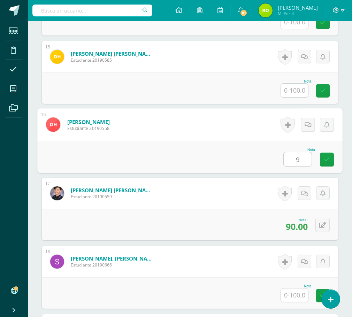
type input "90"
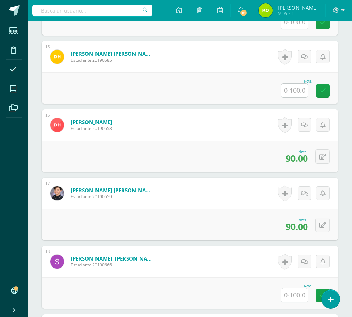
click at [303, 295] on input "text" at bounding box center [294, 296] width 27 height 14
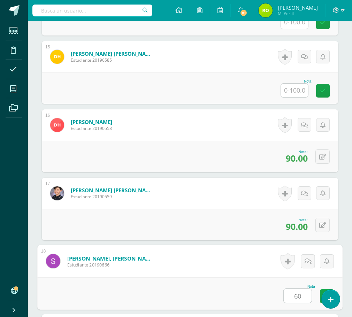
type input "60"
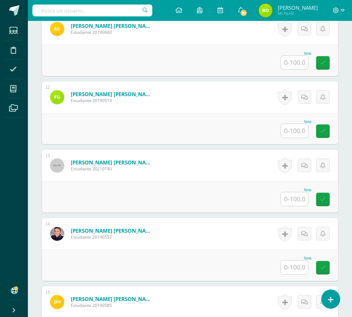
scroll to position [909, 0]
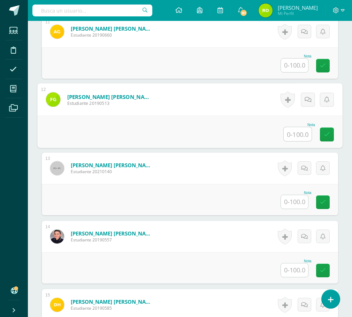
click at [292, 134] on input "text" at bounding box center [298, 134] width 28 height 14
type input "90"
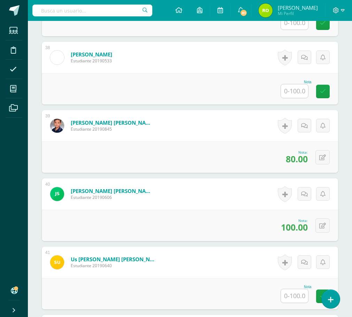
scroll to position [2791, 0]
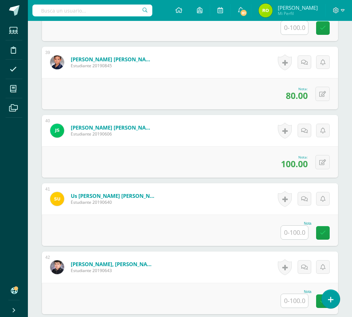
click at [290, 297] on input "text" at bounding box center [294, 301] width 27 height 14
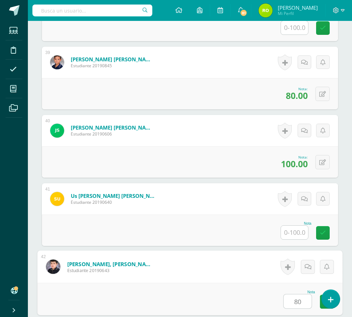
type input "80"
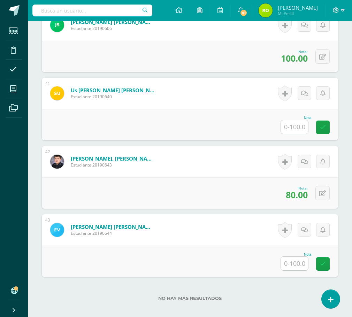
scroll to position [2867, 0]
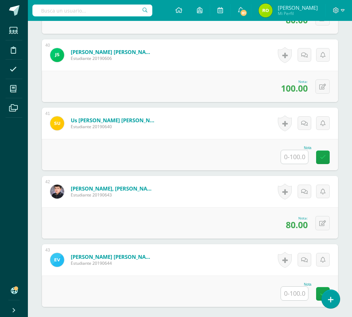
click at [297, 295] on input "text" at bounding box center [294, 294] width 27 height 14
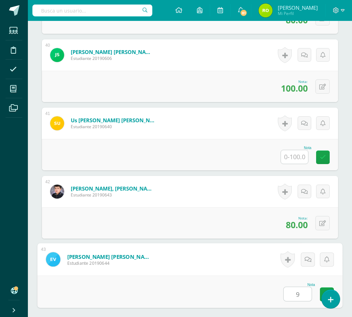
type input "90"
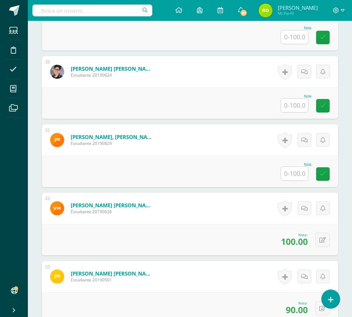
scroll to position [1473, 0]
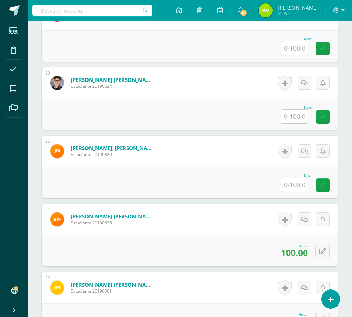
click at [292, 187] on input "text" at bounding box center [294, 185] width 27 height 14
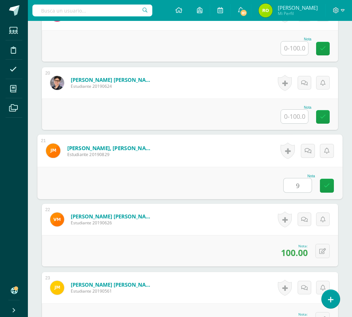
type input "90"
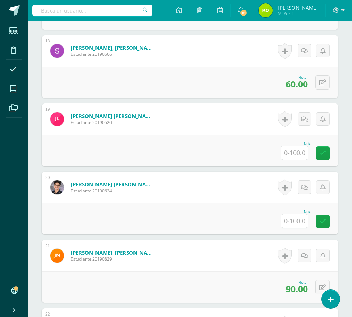
scroll to position [1334, 0]
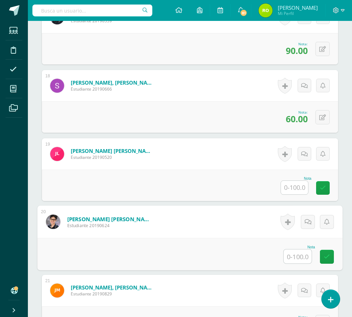
click at [290, 258] on input "text" at bounding box center [298, 257] width 28 height 14
type input "80"
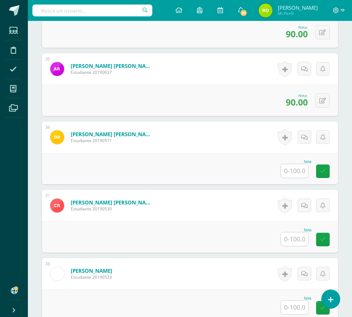
scroll to position [2519, 0]
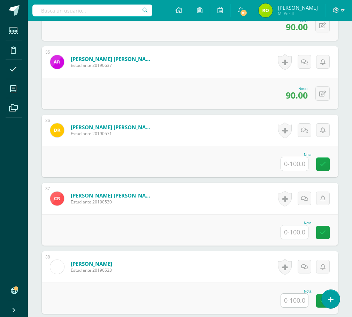
click at [296, 231] on input "text" at bounding box center [294, 233] width 27 height 14
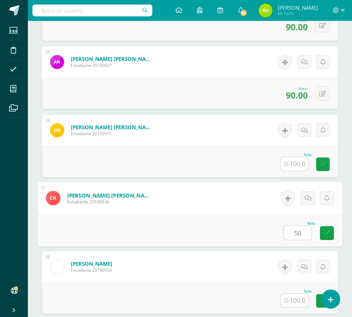
type input "50"
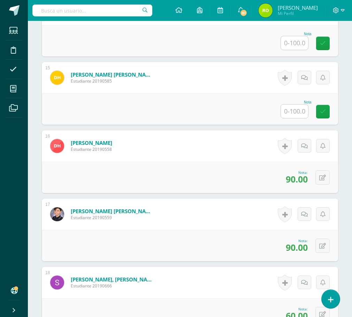
scroll to position [1090, 0]
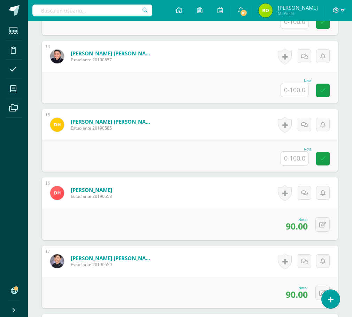
click at [292, 156] on input "text" at bounding box center [294, 159] width 27 height 14
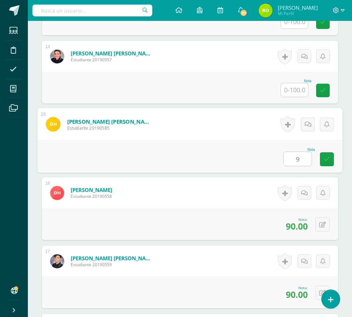
type input "90"
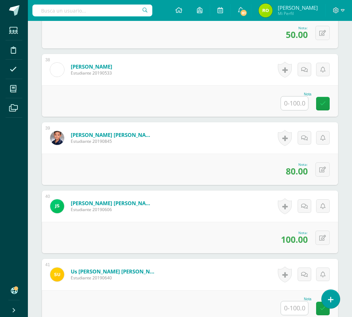
scroll to position [2728, 0]
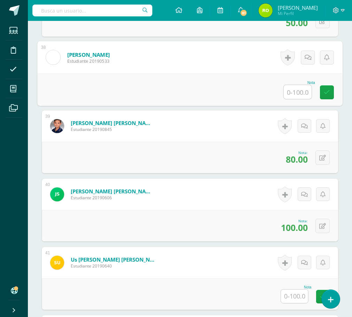
click at [295, 92] on input "text" at bounding box center [298, 92] width 28 height 14
type input "80"
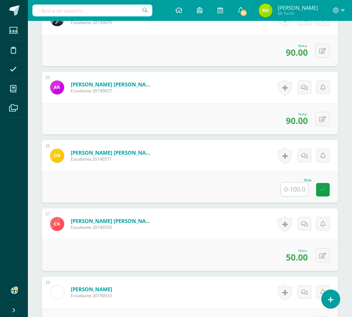
scroll to position [2484, 0]
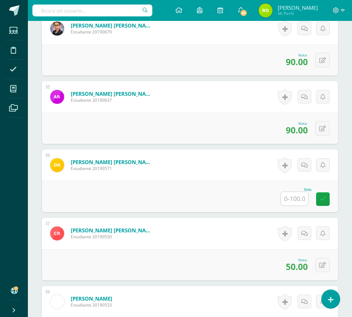
click at [291, 197] on input "text" at bounding box center [294, 199] width 27 height 14
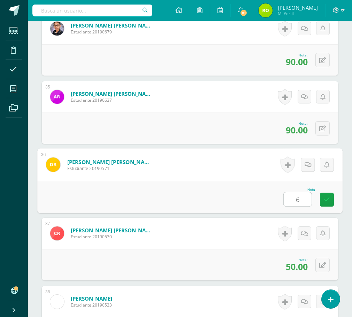
type input "60"
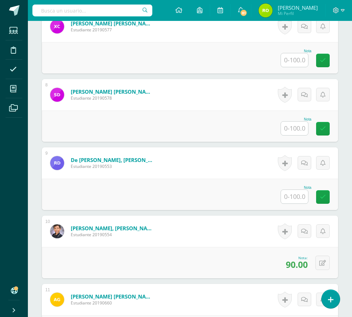
scroll to position [636, 0]
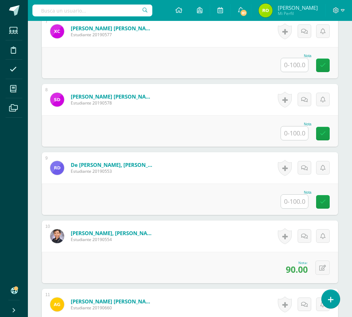
click at [299, 200] on input "text" at bounding box center [294, 202] width 27 height 14
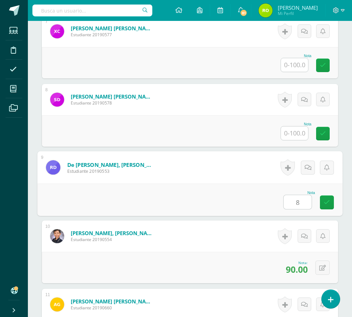
type input "80"
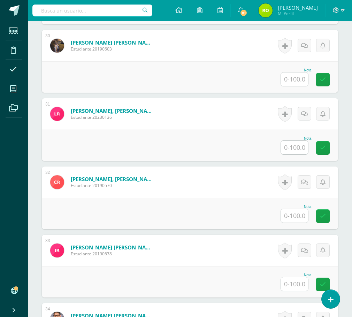
scroll to position [2205, 0]
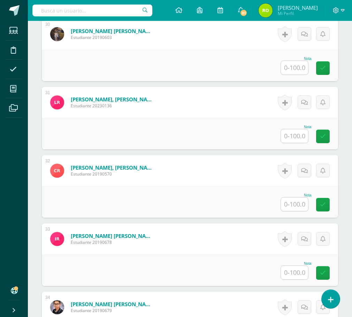
click at [300, 135] on input "text" at bounding box center [294, 136] width 27 height 14
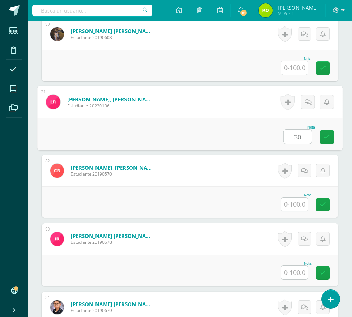
type input "30"
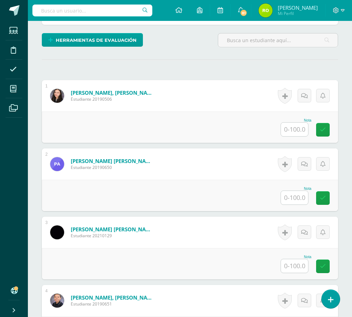
scroll to position [174, 0]
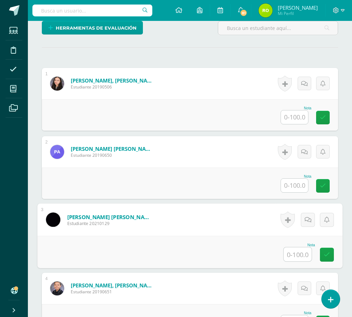
click at [296, 254] on input "text" at bounding box center [298, 254] width 28 height 14
type input "60"
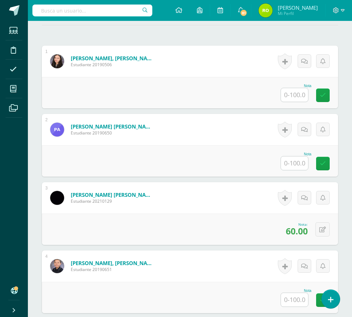
scroll to position [209, 0]
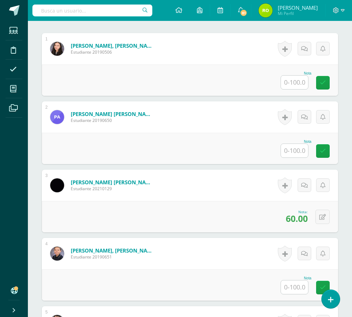
drag, startPoint x: 287, startPoint y: 287, endPoint x: 265, endPoint y: 295, distance: 24.3
click at [287, 287] on input "text" at bounding box center [294, 288] width 27 height 14
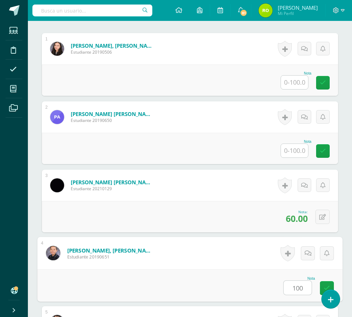
type input "100"
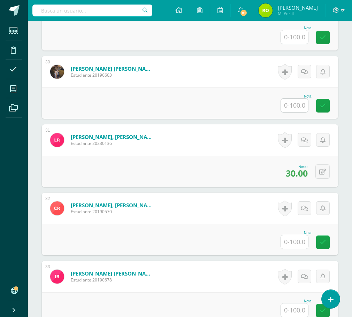
scroll to position [2184, 0]
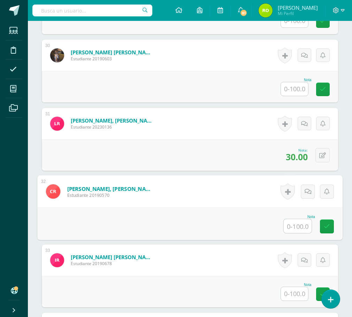
click at [294, 226] on input "text" at bounding box center [298, 226] width 28 height 14
type input "50"
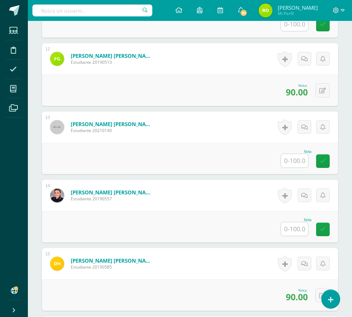
scroll to position [929, 0]
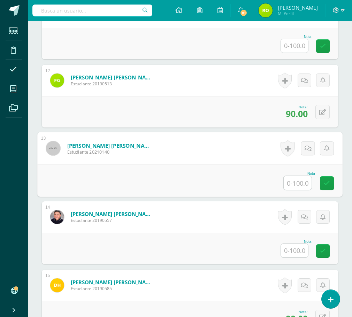
click at [293, 180] on input "text" at bounding box center [298, 183] width 28 height 14
type input "70"
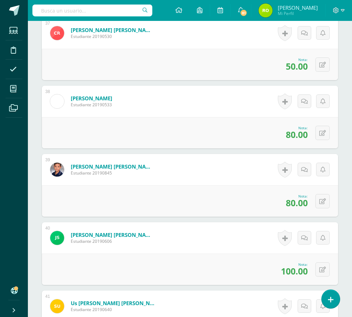
scroll to position [2741, 0]
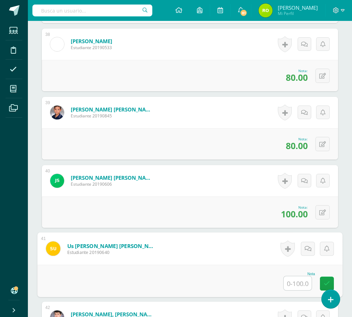
click at [295, 284] on input "text" at bounding box center [298, 283] width 28 height 14
type input "80"
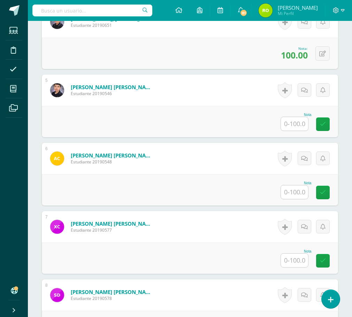
scroll to position [476, 0]
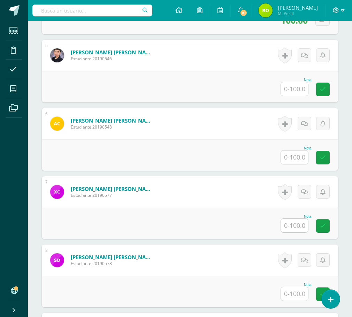
click at [301, 161] on input "text" at bounding box center [294, 158] width 27 height 14
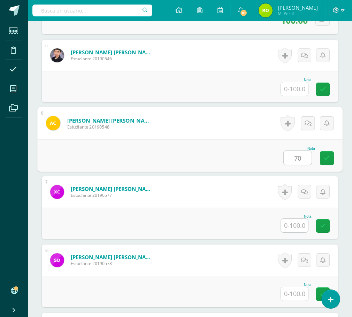
type input "70"
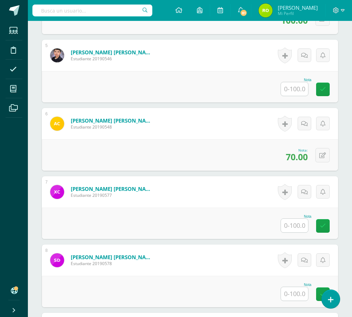
click at [295, 222] on input "text" at bounding box center [294, 226] width 27 height 14
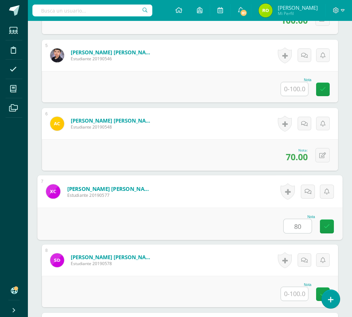
type input "80"
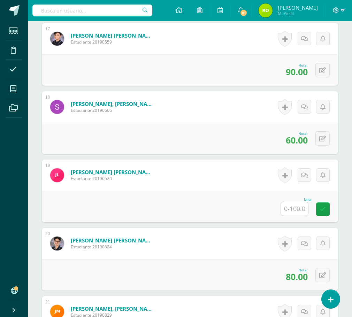
scroll to position [1626, 0]
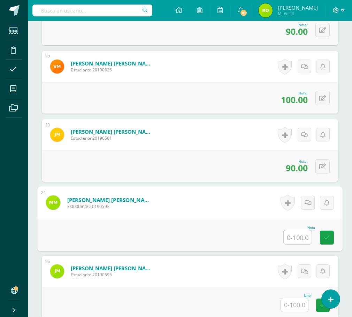
click at [291, 235] on input "text" at bounding box center [298, 237] width 28 height 14
type input "80"
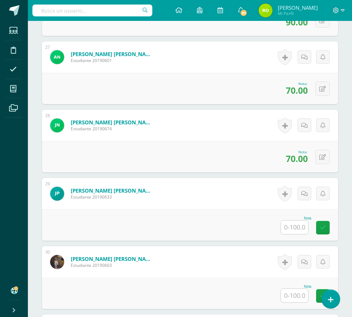
scroll to position [2009, 0]
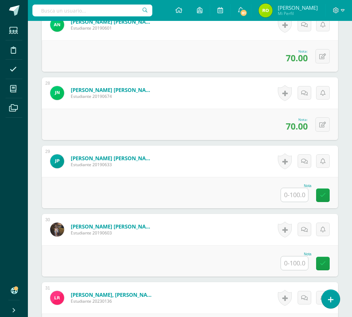
click at [297, 263] on input "text" at bounding box center [294, 264] width 27 height 14
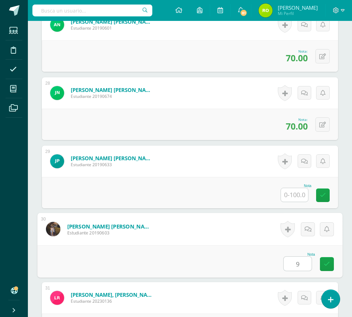
type input "90"
